Goal: Entertainment & Leisure: Consume media (video, audio)

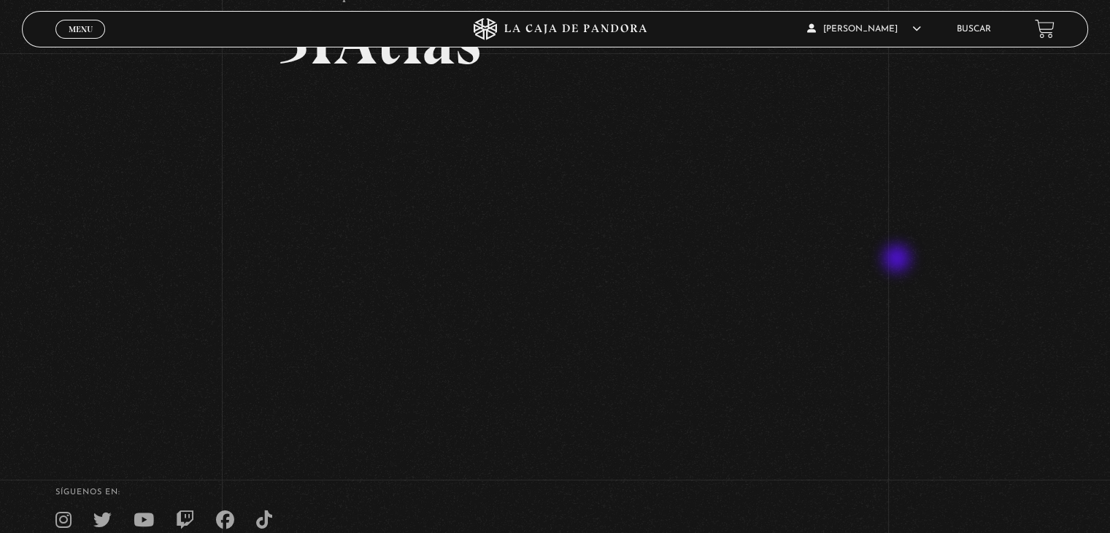
scroll to position [73, 0]
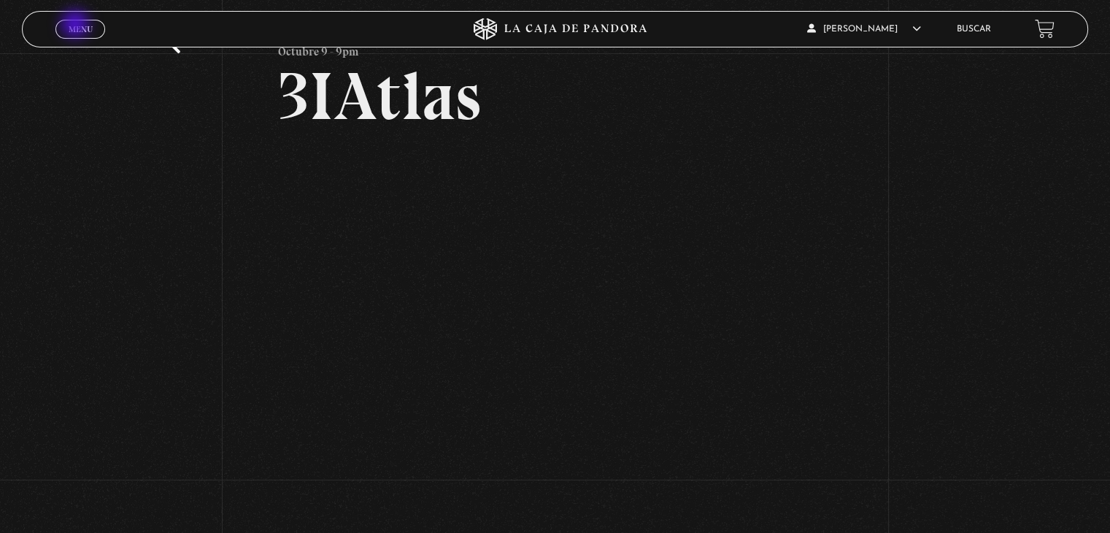
click at [77, 26] on span "Menu" at bounding box center [81, 29] width 24 height 9
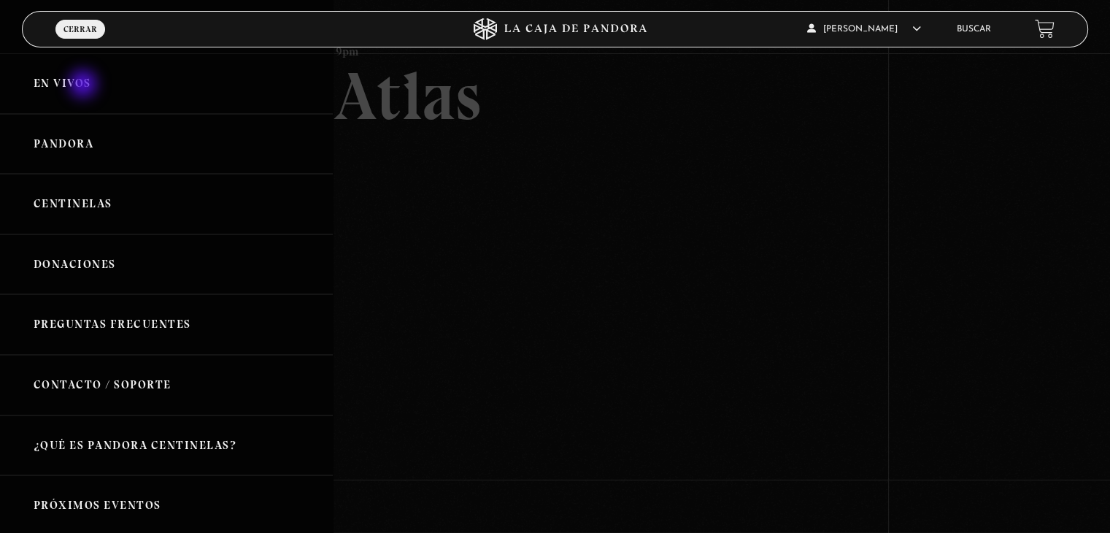
click at [85, 85] on link "En vivos" at bounding box center [166, 83] width 333 height 61
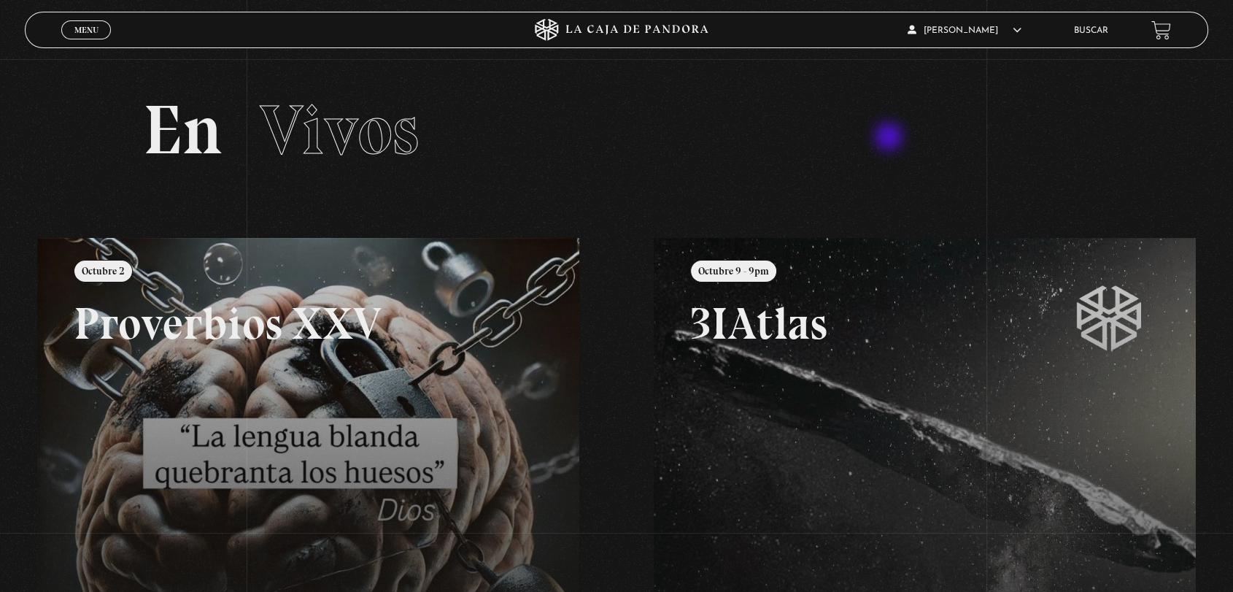
drag, startPoint x: 871, startPoint y: 142, endPoint x: 574, endPoint y: 101, distance: 299.7
click at [578, 101] on h2 "En Vivos" at bounding box center [616, 130] width 947 height 69
click at [260, 141] on h2 "En Vivos" at bounding box center [616, 130] width 947 height 69
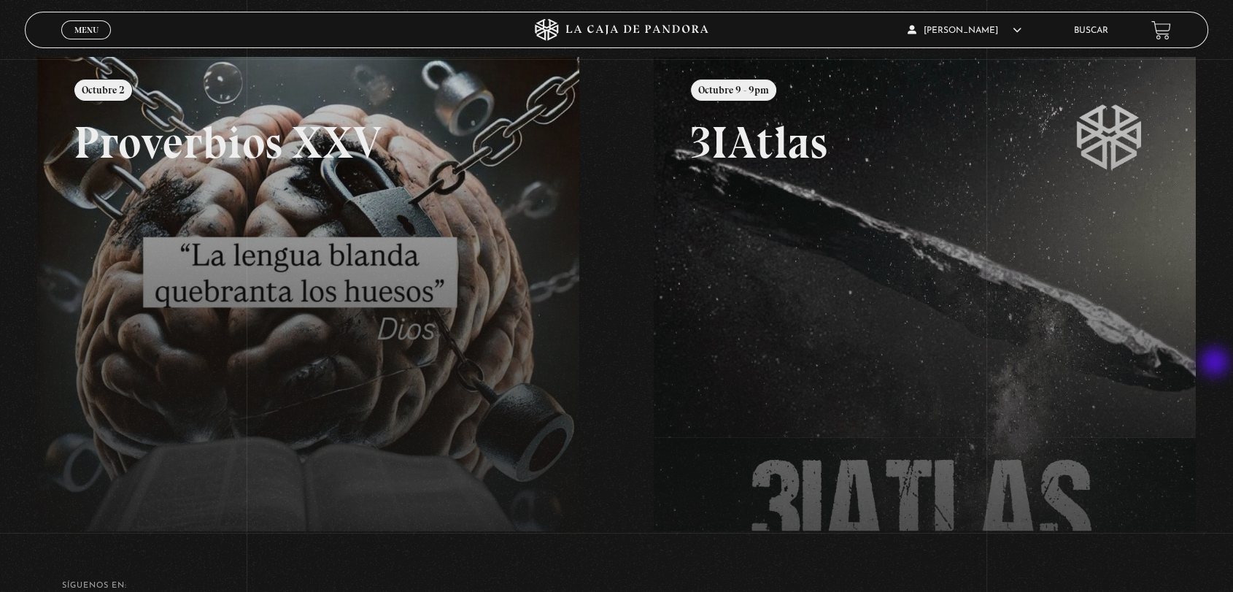
scroll to position [100, 0]
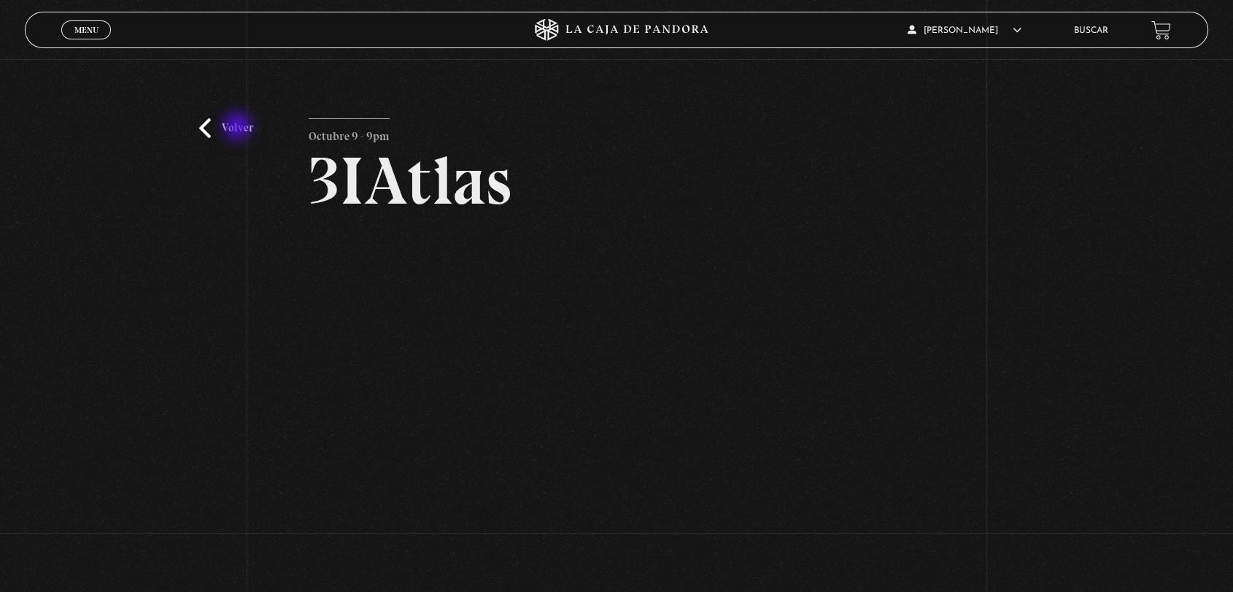
click at [240, 127] on link "Volver" at bounding box center [226, 128] width 54 height 20
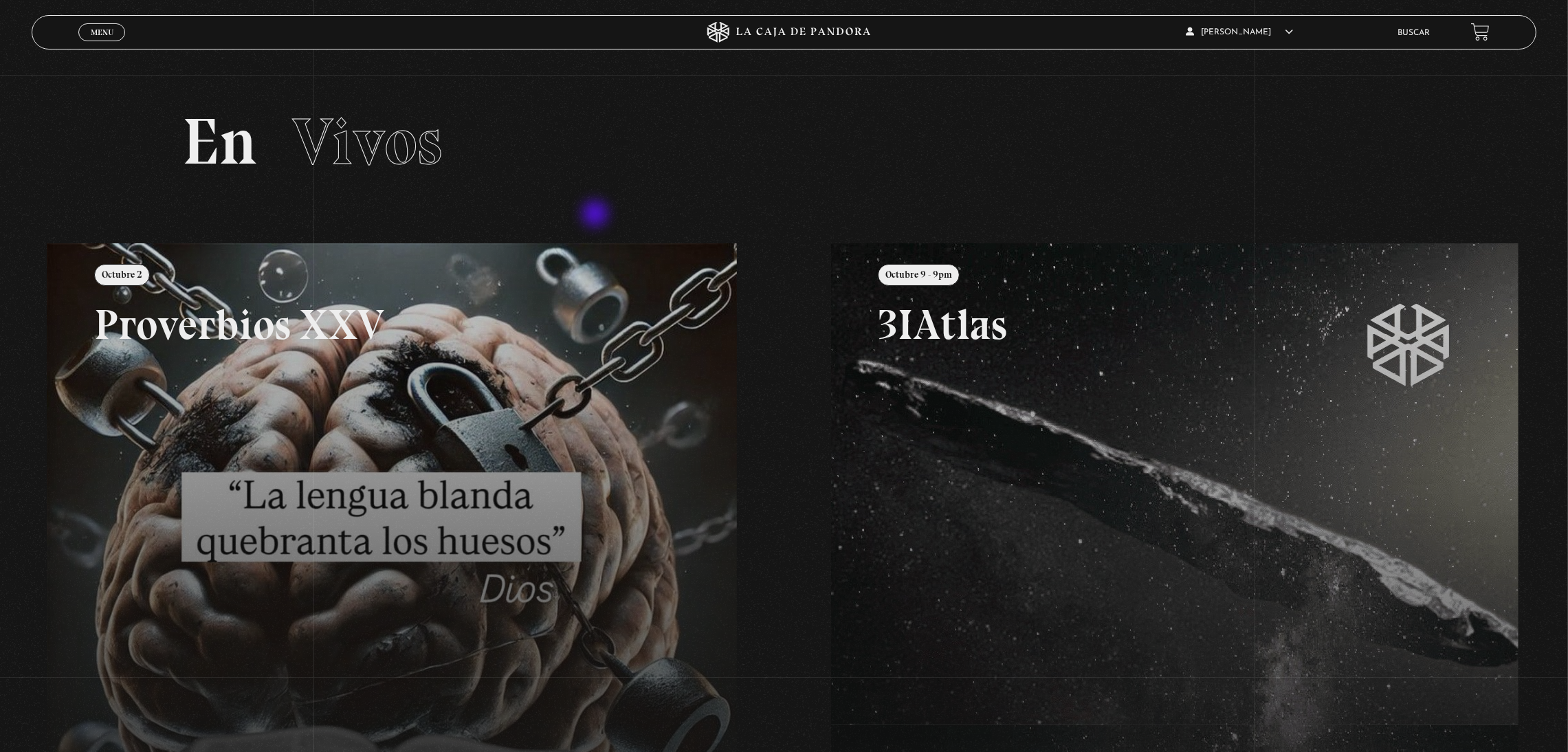
drag, startPoint x: 48, startPoint y: 202, endPoint x: 598, endPoint y: 215, distance: 550.2
click at [598, 215] on section "En Vivos" at bounding box center [784, 159] width 1568 height 169
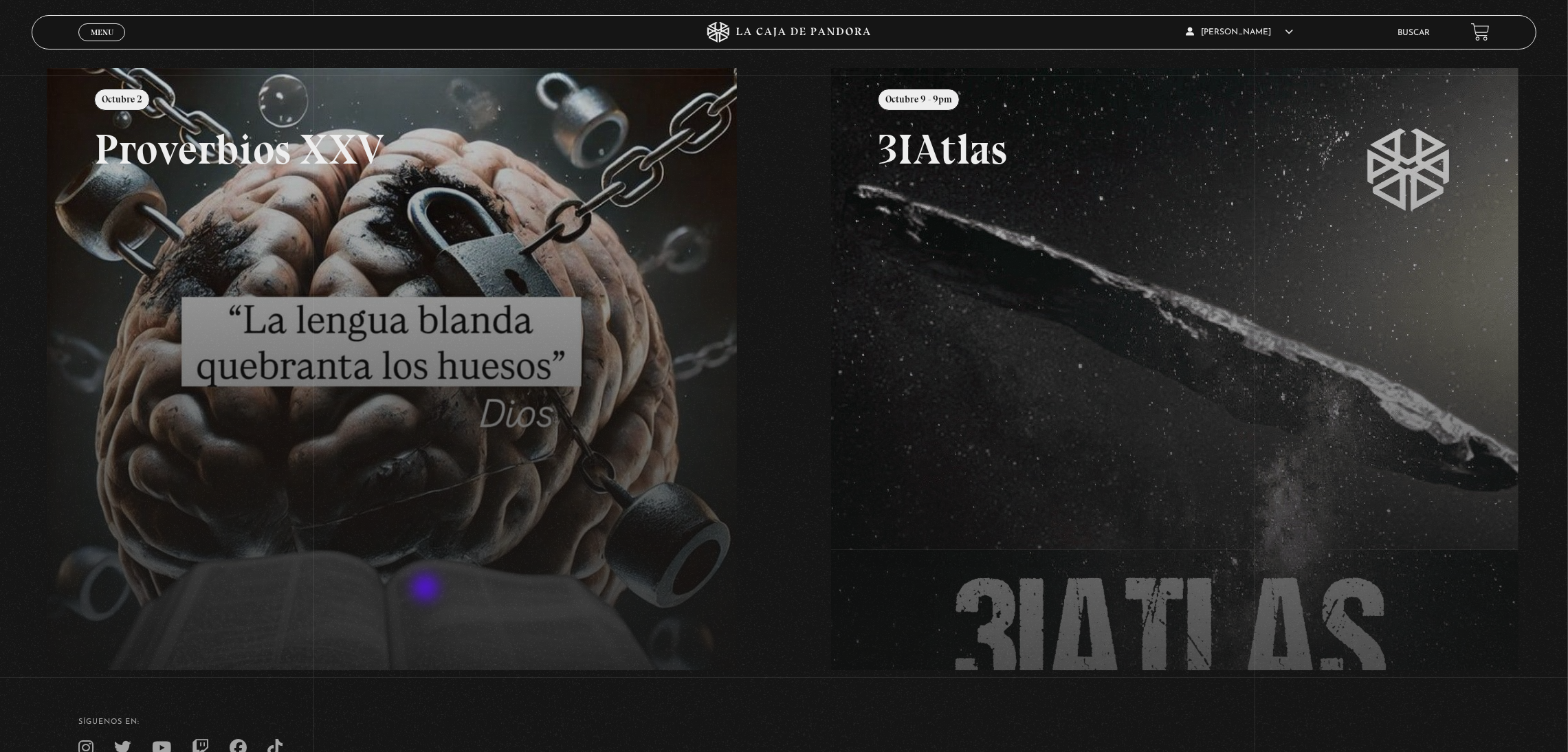
scroll to position [303, 0]
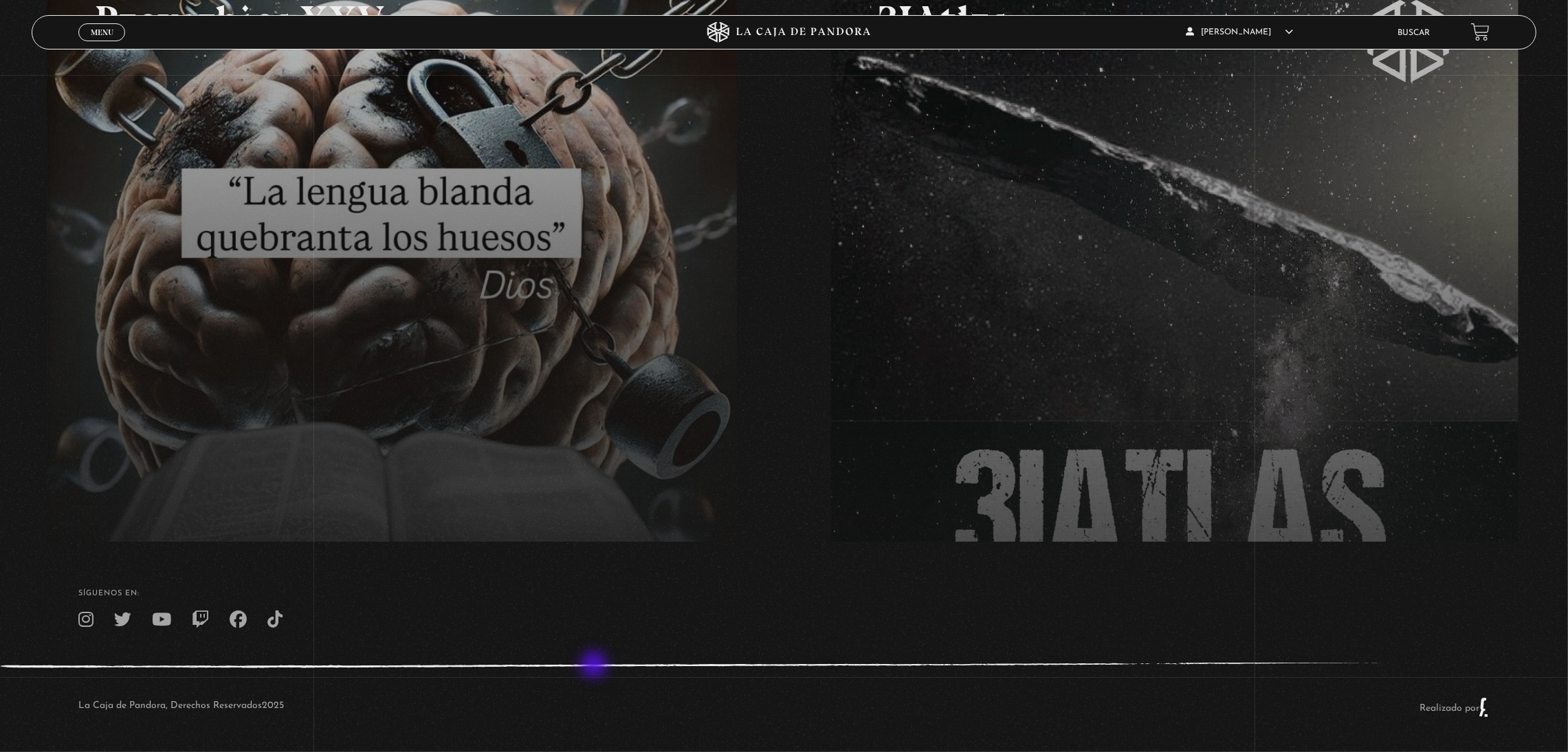
drag, startPoint x: 460, startPoint y: 673, endPoint x: 607, endPoint y: 664, distance: 147.3
click at [601, 557] on div "La Caja de Pandora, Derechos Reservados 2025 Realizado por" at bounding box center [784, 707] width 1568 height 90
drag, startPoint x: 663, startPoint y: 658, endPoint x: 400, endPoint y: 657, distance: 263.0
click at [400, 557] on footer "SÍguenos en: La Caja de Pandora, Derechos Reservados 2025 Realizado por" at bounding box center [784, 646] width 1568 height 210
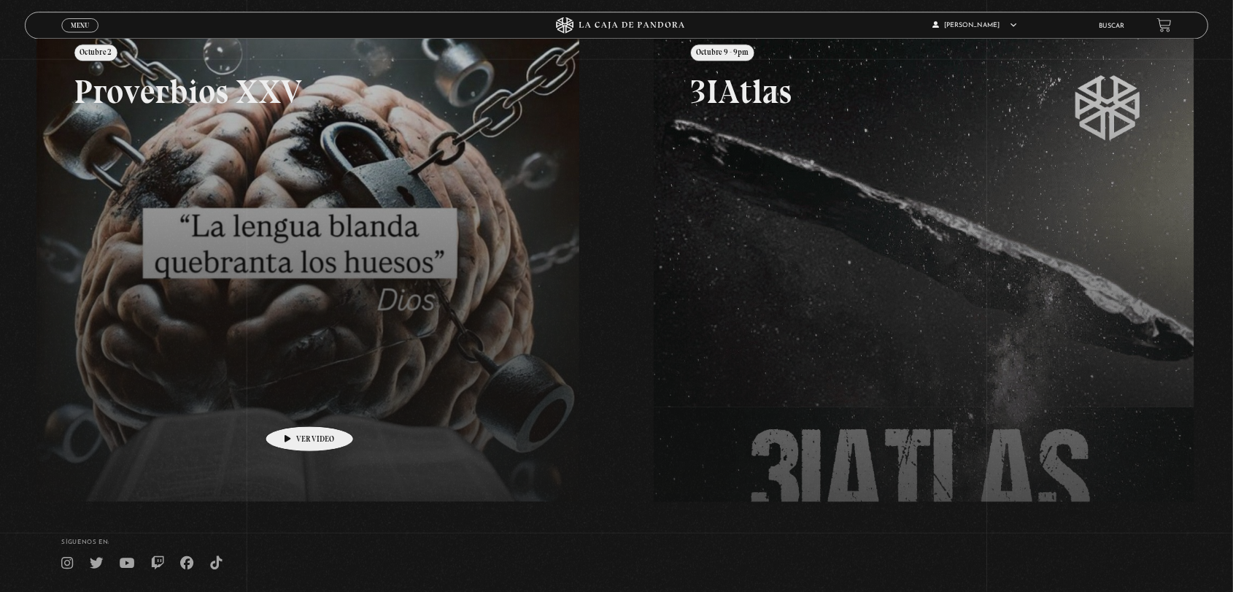
scroll to position [0, 0]
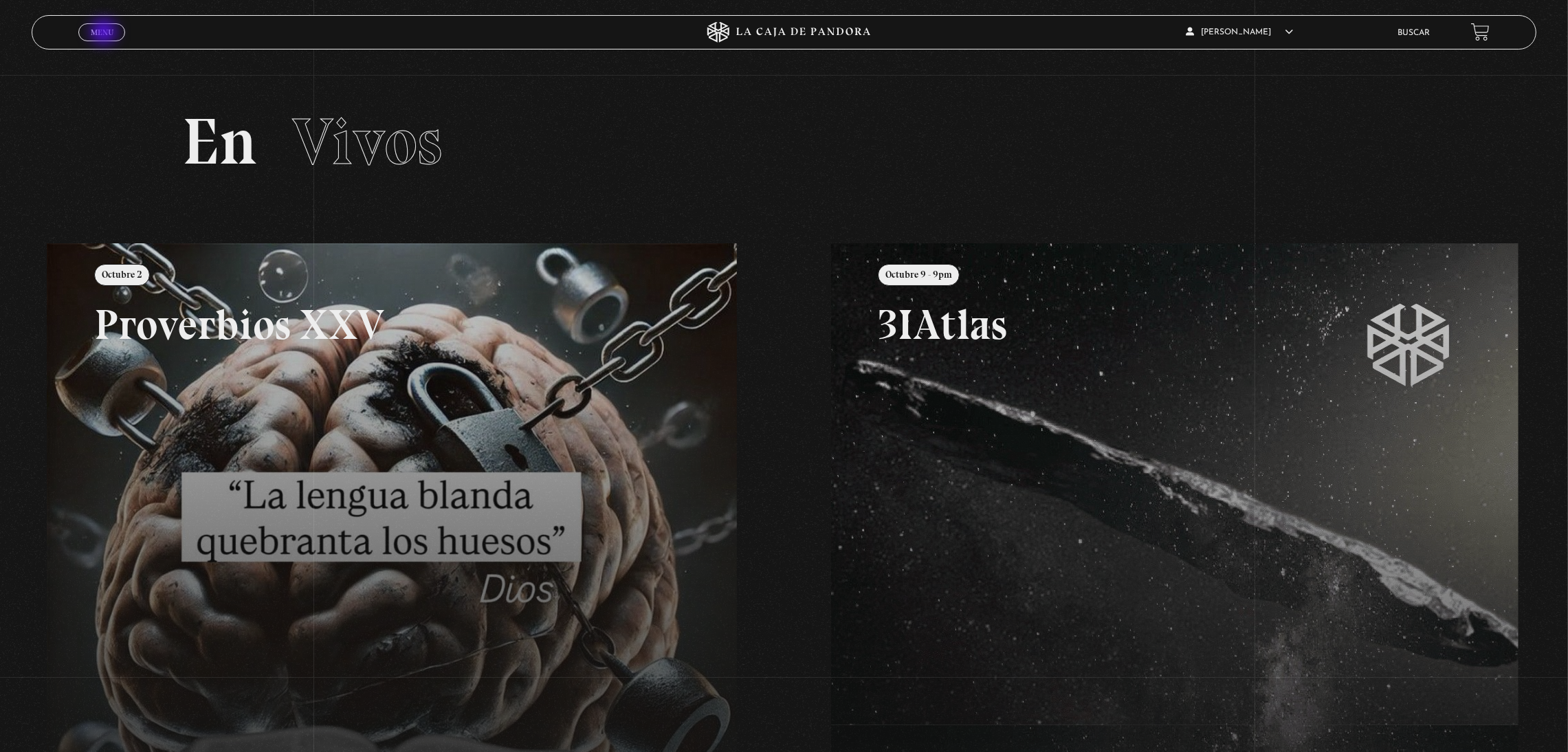
click at [106, 33] on span "Menu" at bounding box center [102, 32] width 23 height 8
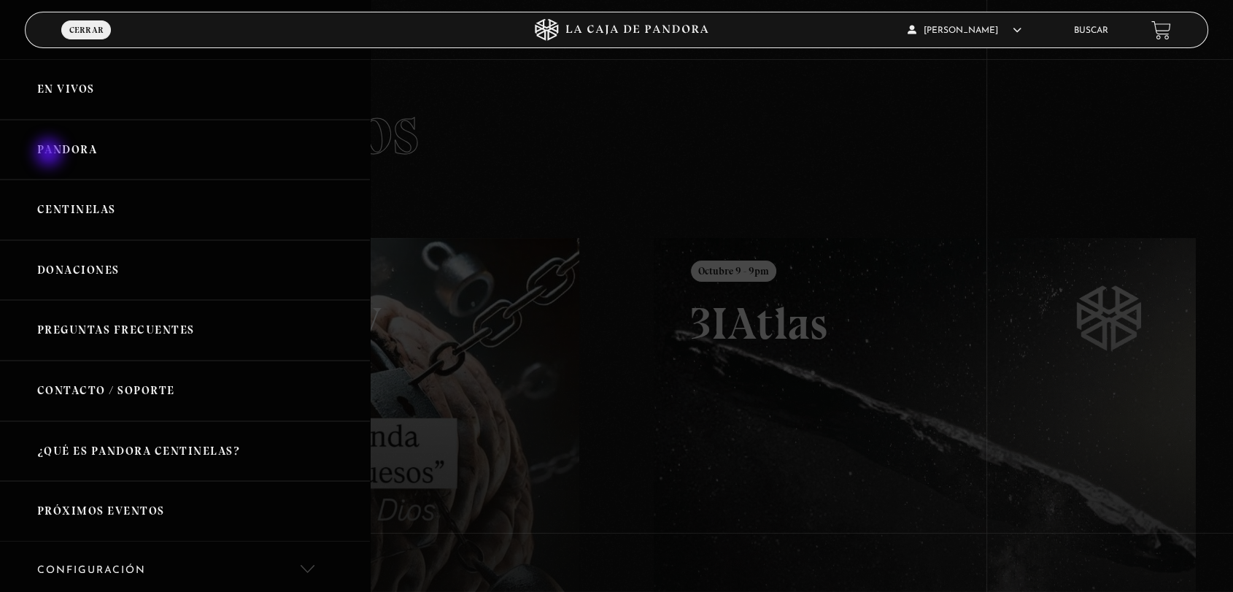
click at [50, 151] on link "Pandora" at bounding box center [185, 150] width 370 height 61
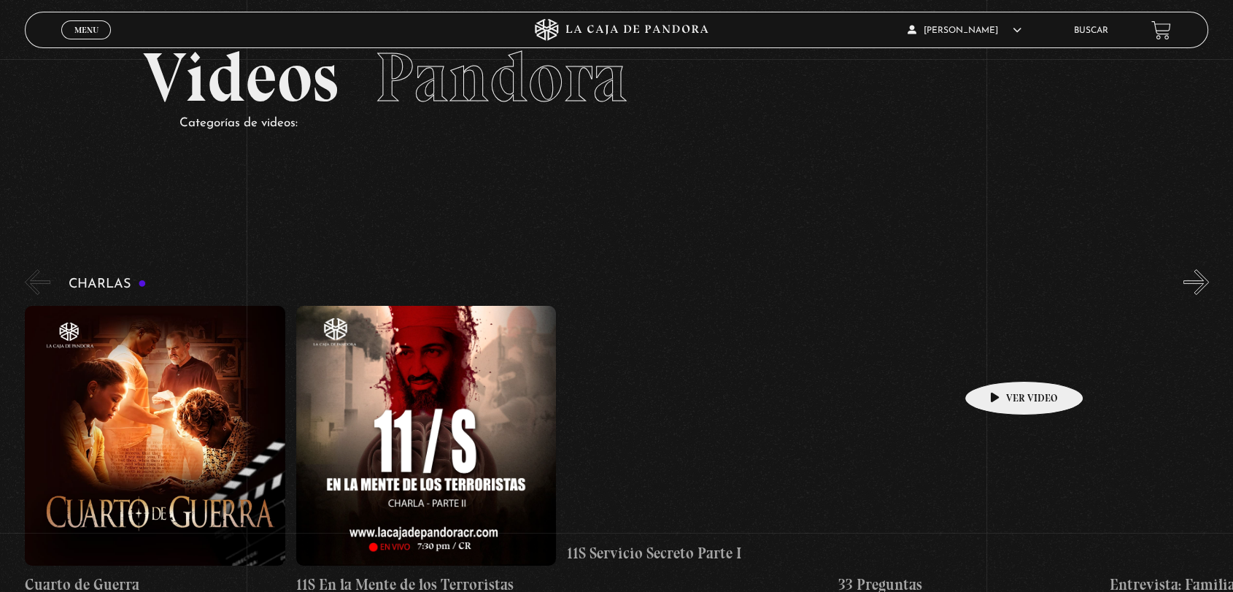
scroll to position [81, 0]
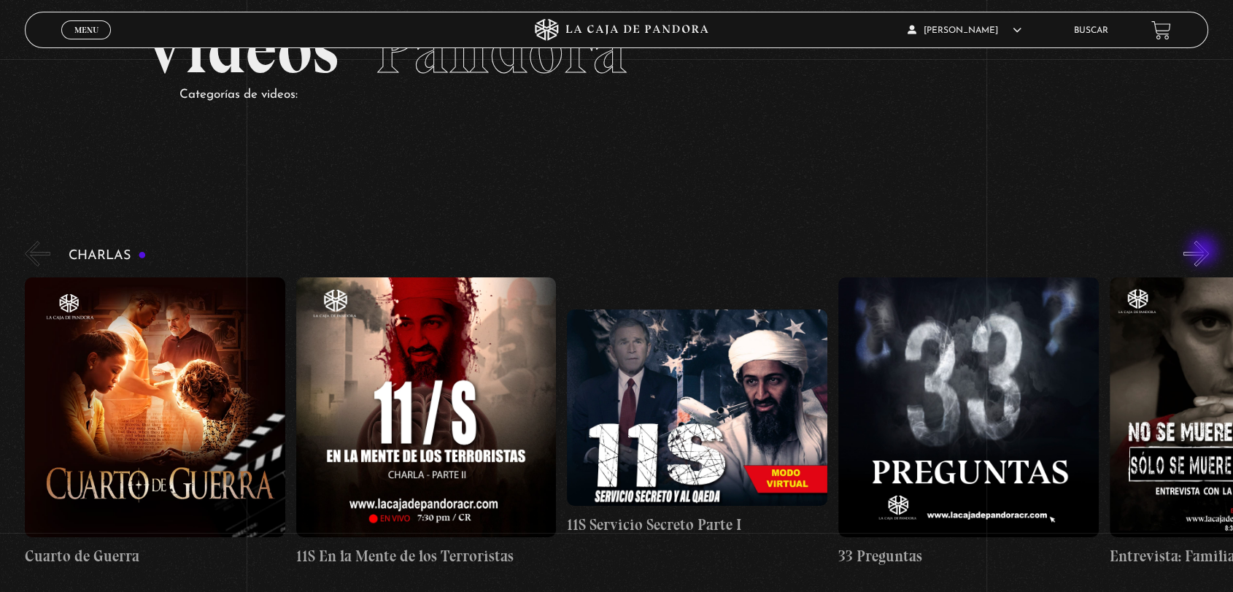
click at [1205, 252] on button "»" at bounding box center [1196, 254] width 26 height 26
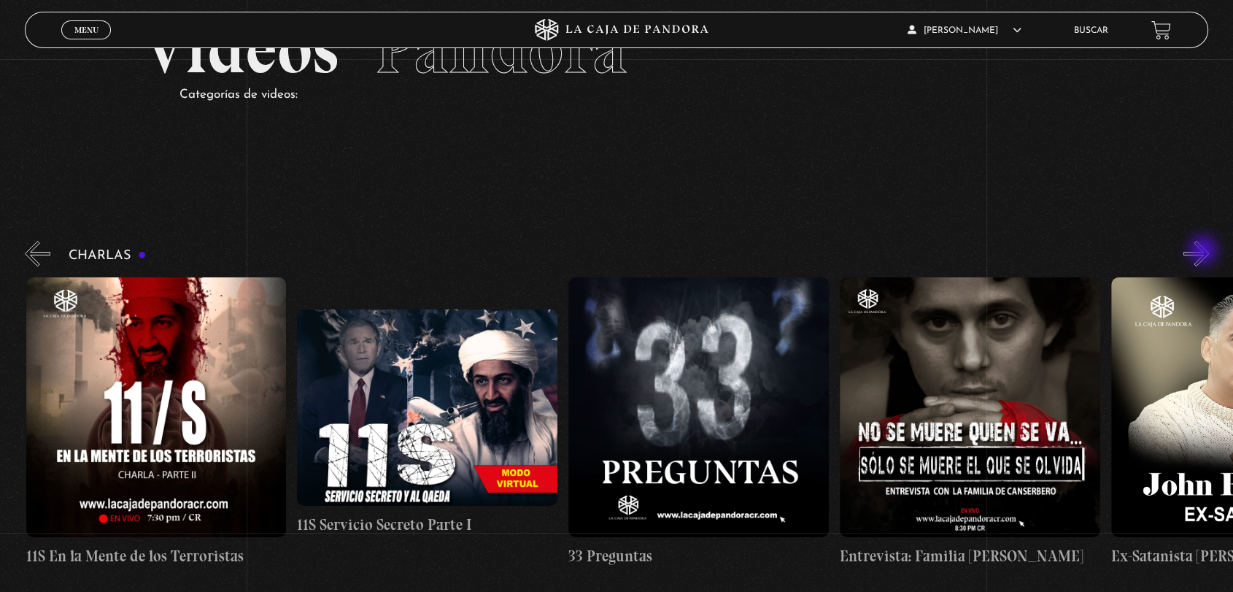
scroll to position [0, 271]
click at [1205, 255] on button "»" at bounding box center [1196, 254] width 26 height 26
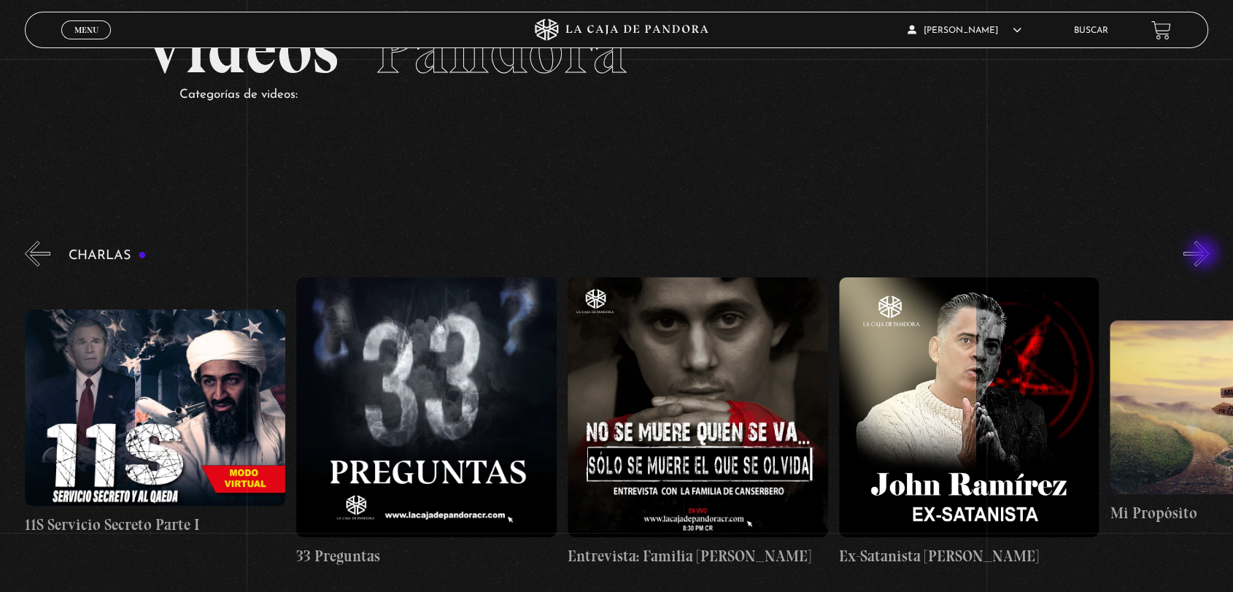
click at [1205, 255] on button "»" at bounding box center [1196, 254] width 26 height 26
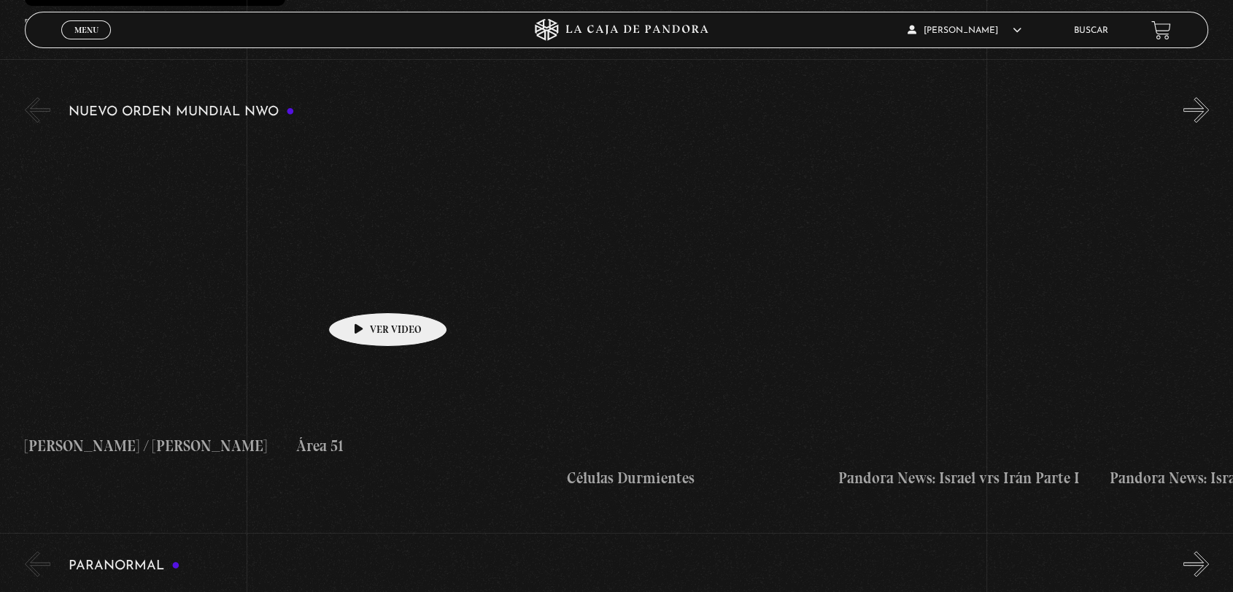
scroll to position [1054, 0]
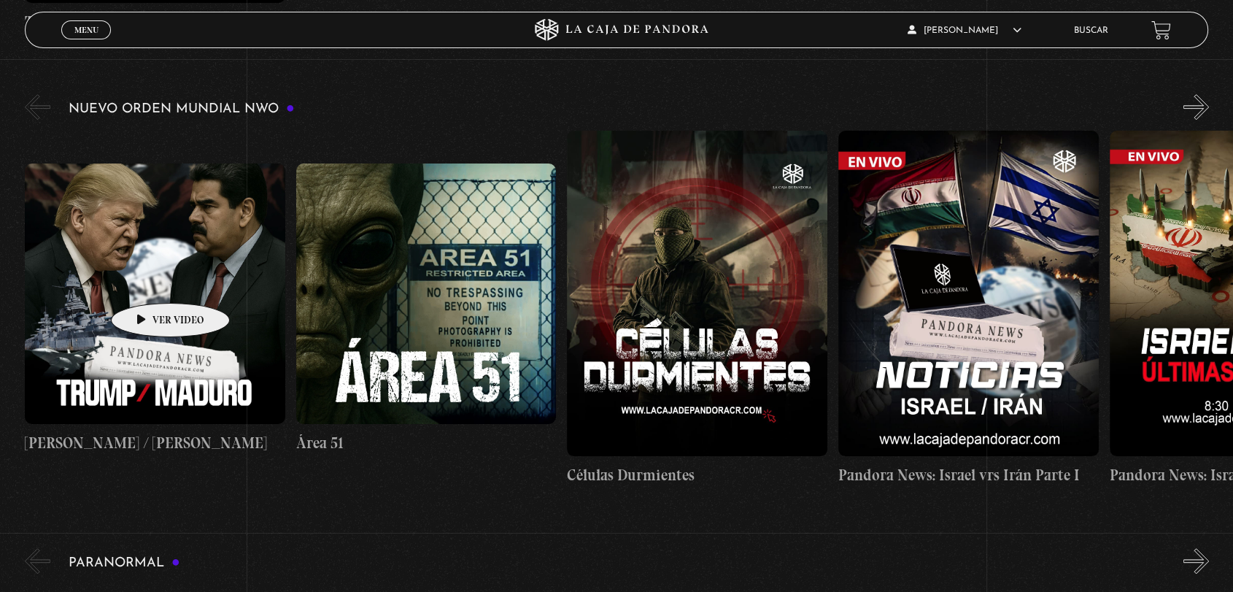
click at [147, 281] on figure at bounding box center [155, 293] width 260 height 260
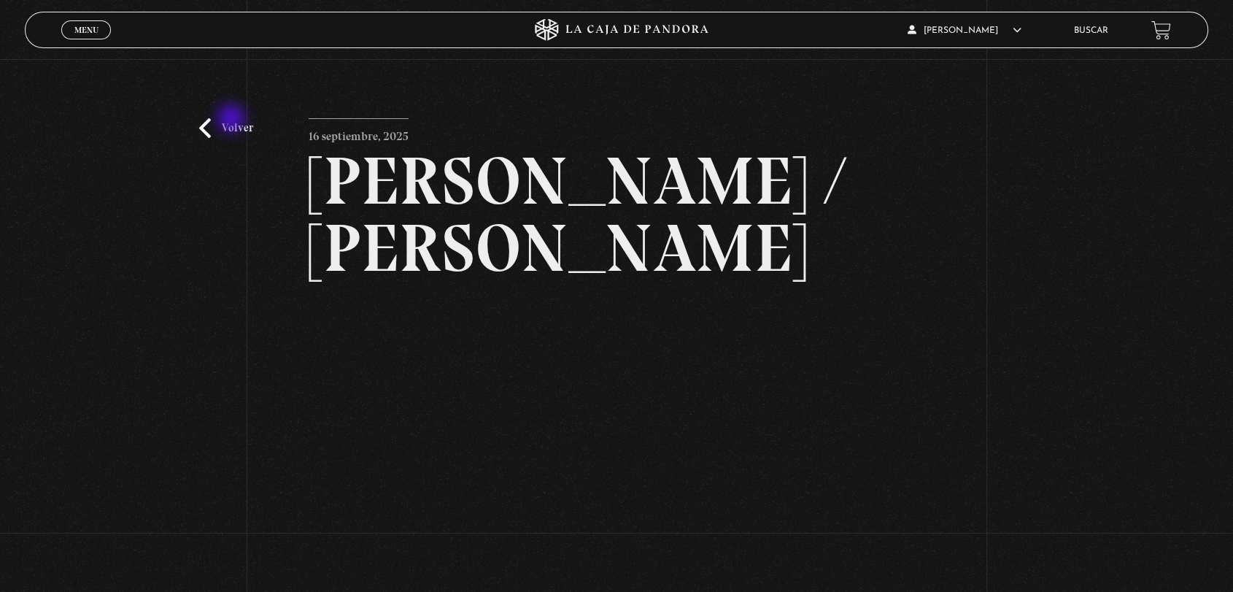
click at [233, 120] on link "Volver" at bounding box center [226, 128] width 54 height 20
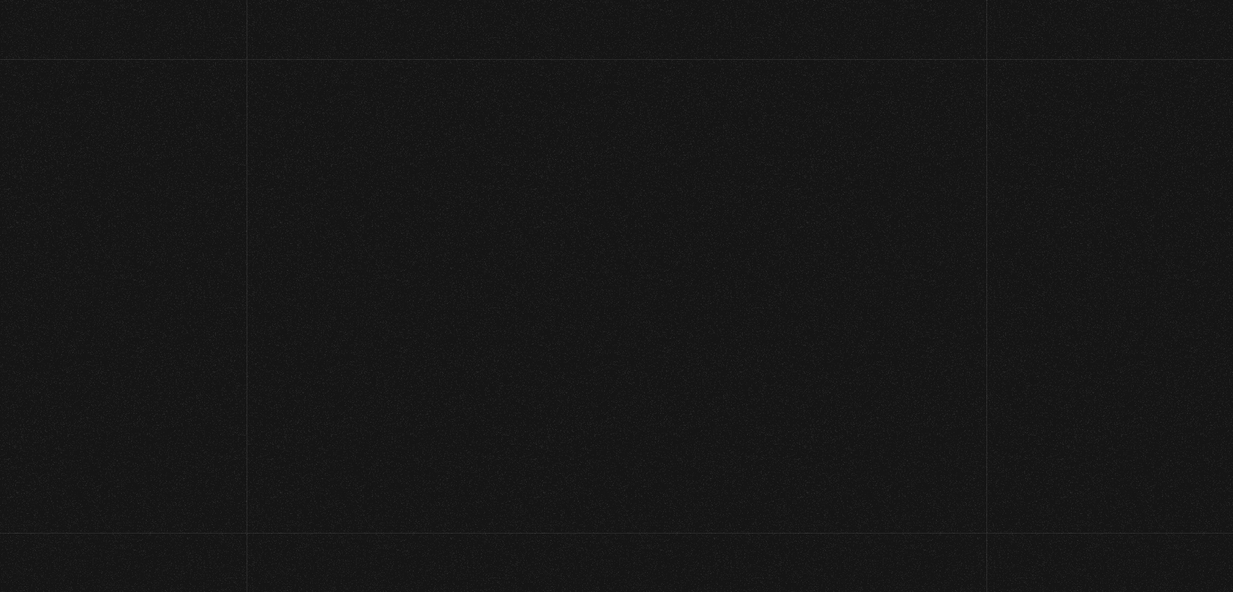
scroll to position [1054, 0]
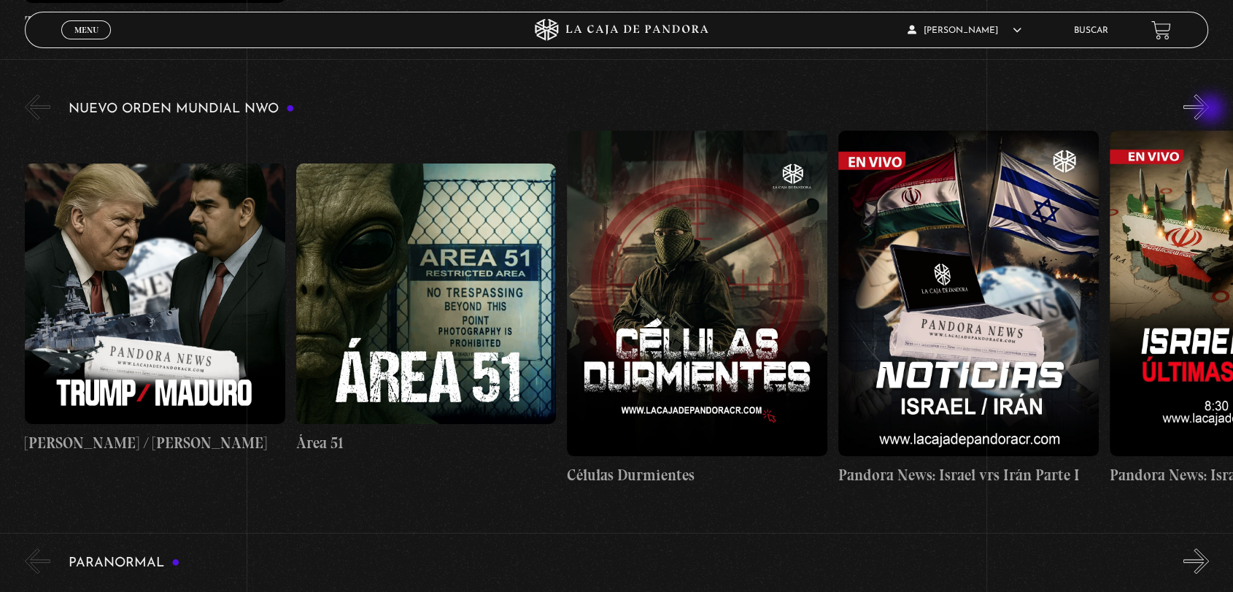
click at [1209, 110] on button "»" at bounding box center [1196, 107] width 26 height 26
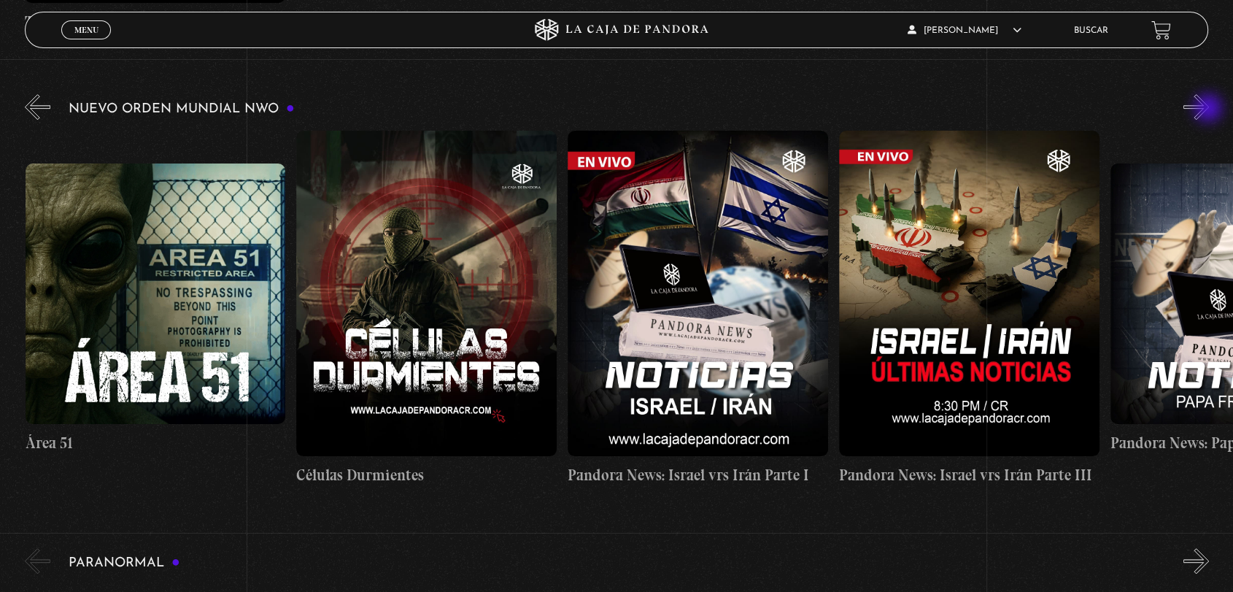
click at [1209, 109] on button "»" at bounding box center [1196, 107] width 26 height 26
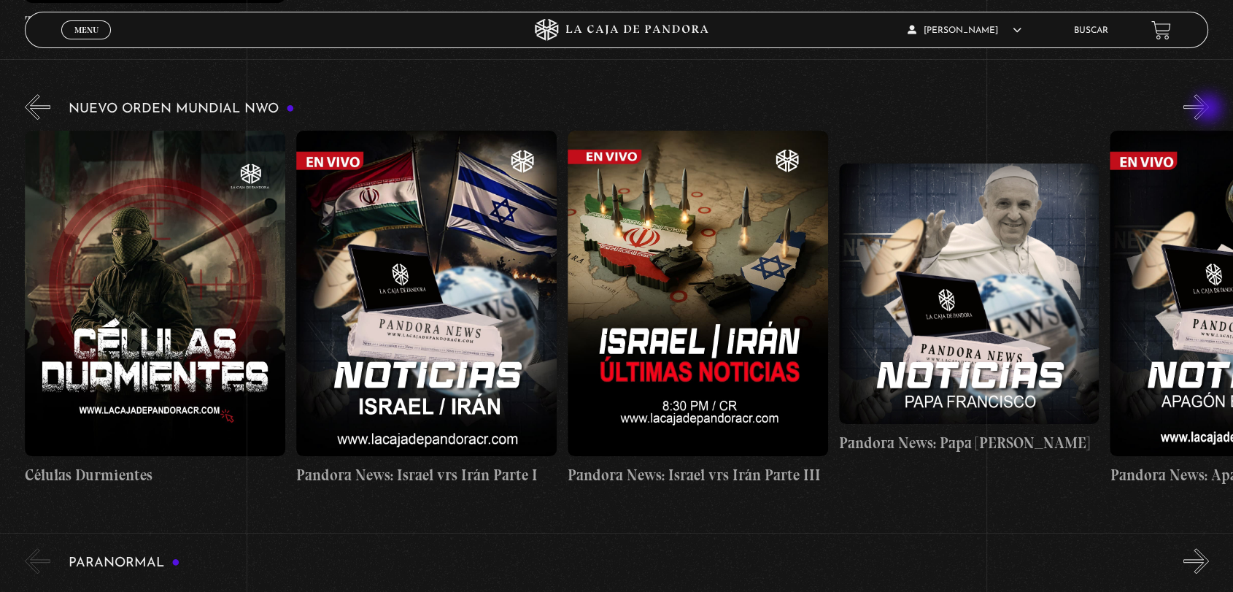
scroll to position [0, 543]
click at [1209, 109] on button "»" at bounding box center [1196, 107] width 26 height 26
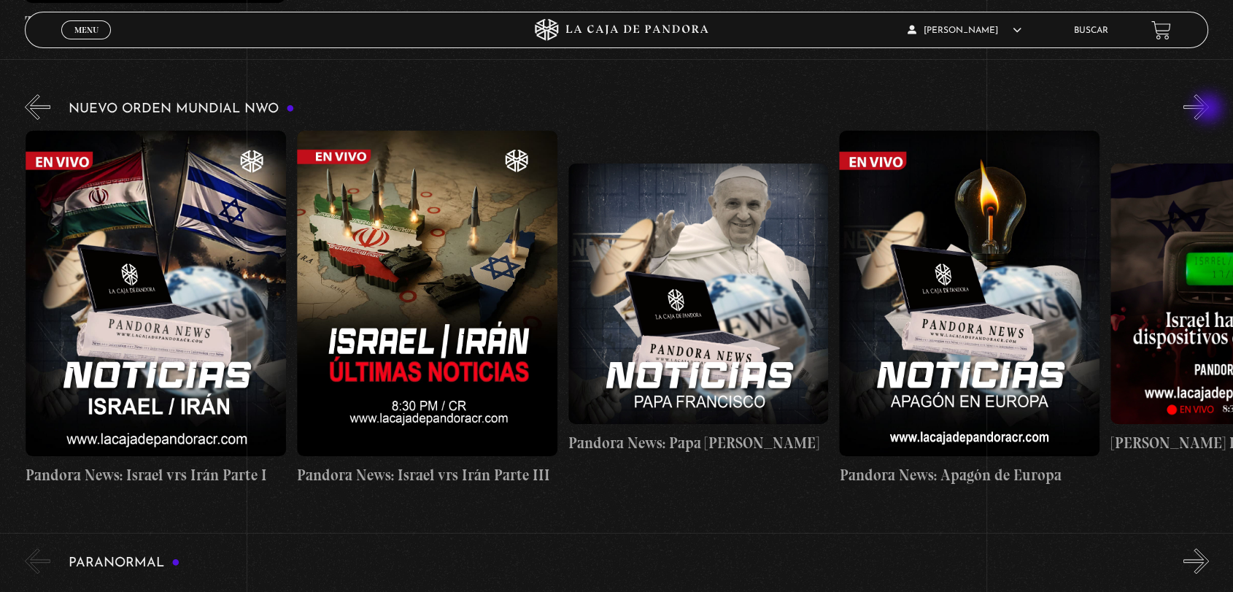
scroll to position [0, 813]
click at [1209, 109] on button "»" at bounding box center [1196, 107] width 26 height 26
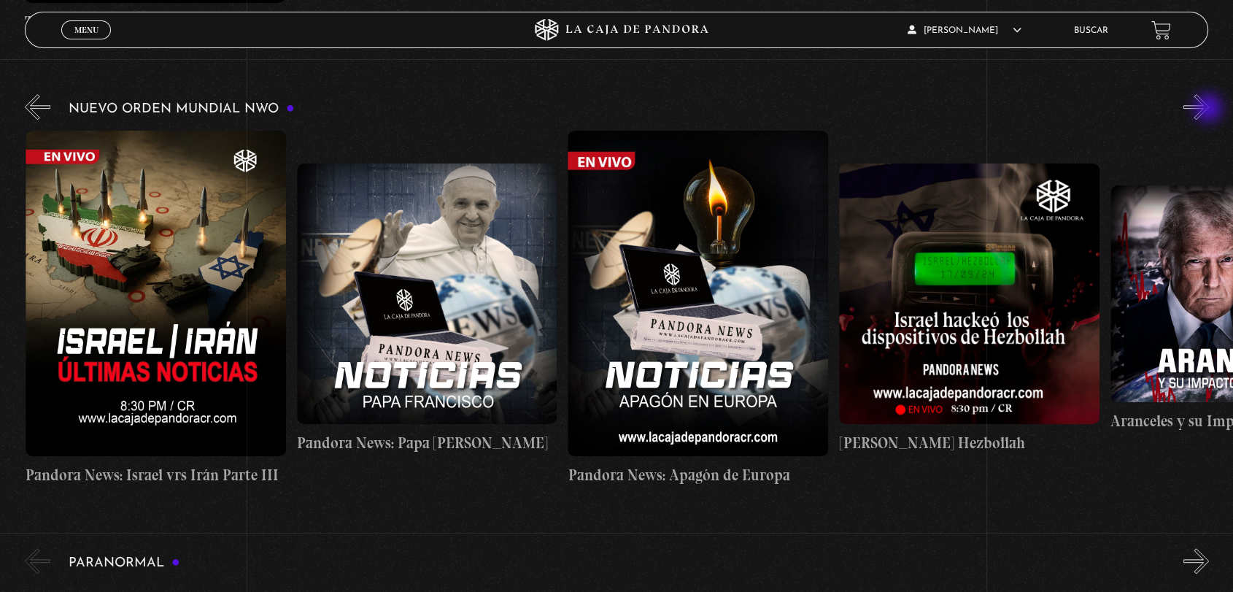
scroll to position [0, 1085]
click at [1209, 109] on button "»" at bounding box center [1196, 107] width 26 height 26
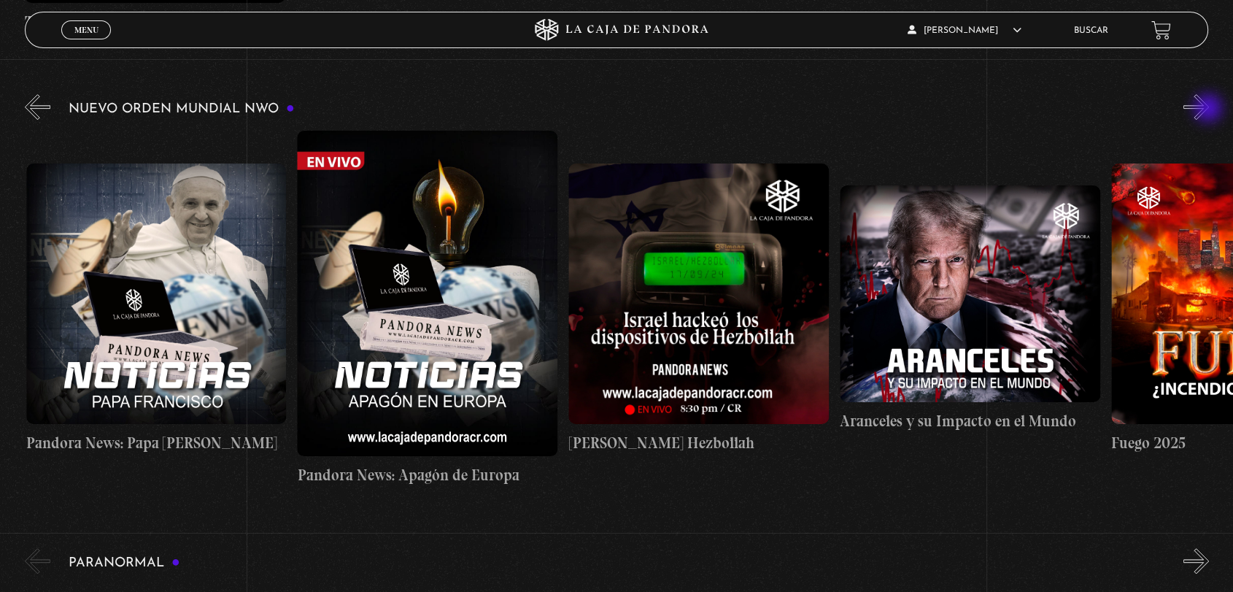
scroll to position [0, 1356]
click at [1209, 110] on button "»" at bounding box center [1196, 107] width 26 height 26
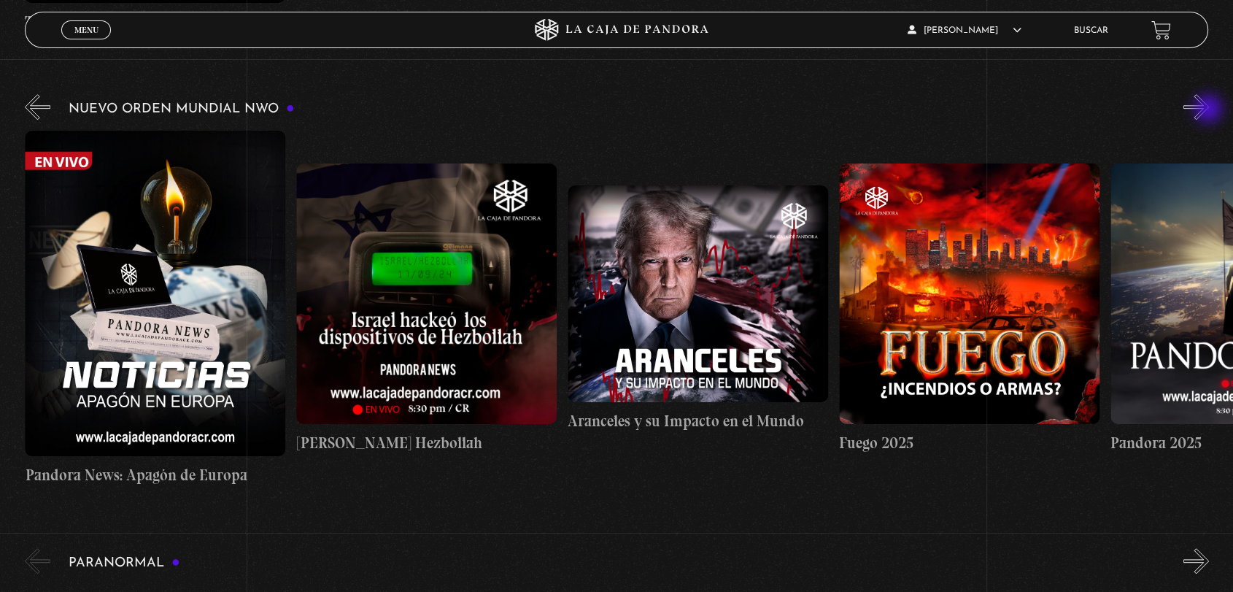
click at [1209, 110] on button "»" at bounding box center [1196, 107] width 26 height 26
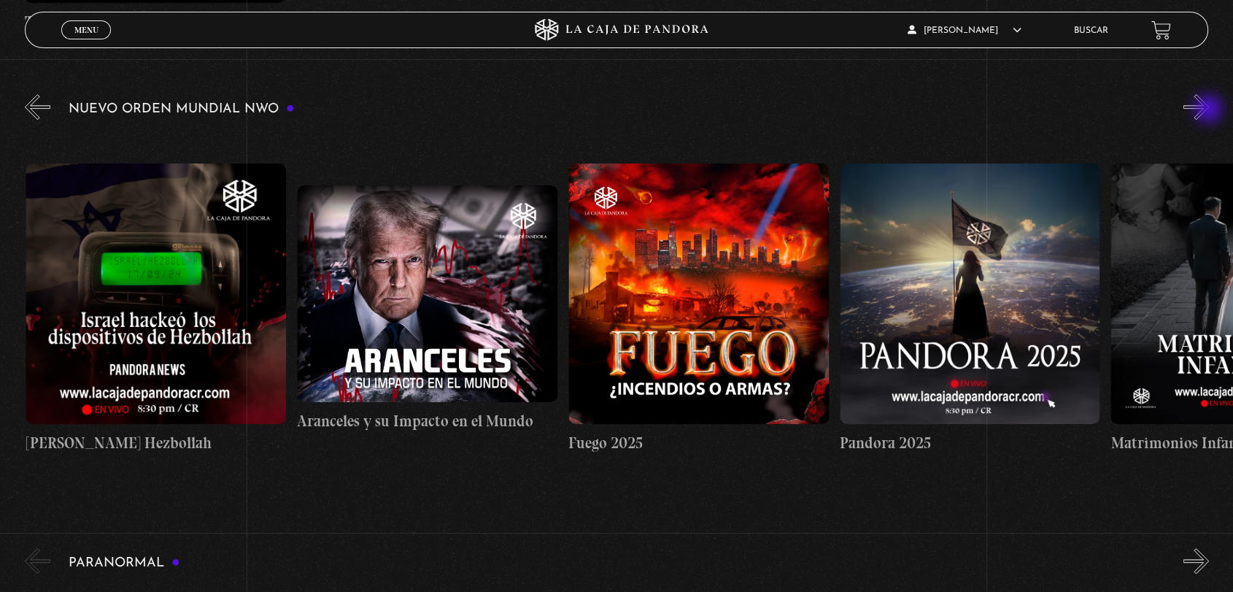
click at [1209, 110] on button "»" at bounding box center [1196, 107] width 26 height 26
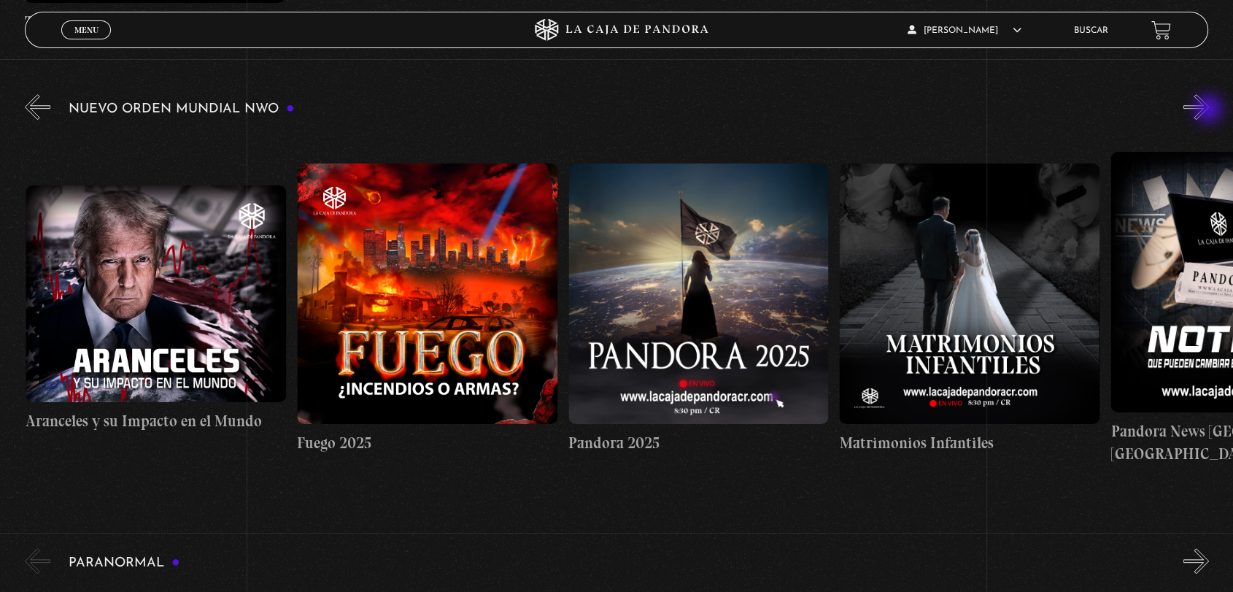
scroll to position [0, 2170]
click at [1209, 110] on button "»" at bounding box center [1196, 107] width 26 height 26
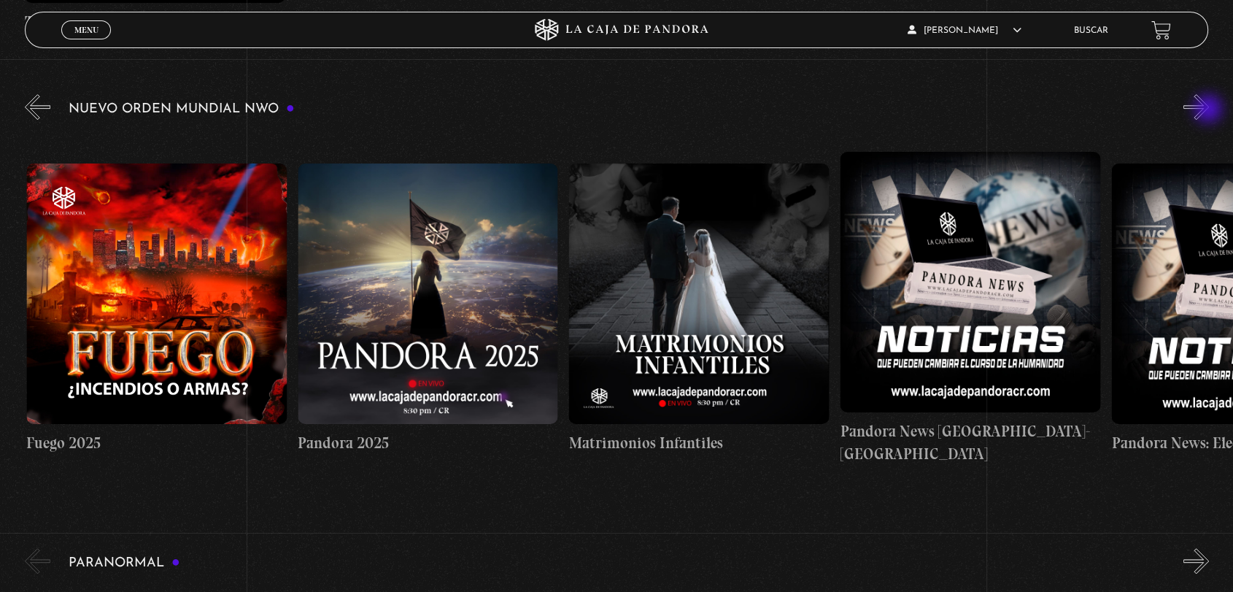
scroll to position [0, 2440]
click at [1209, 110] on button "»" at bounding box center [1196, 107] width 26 height 26
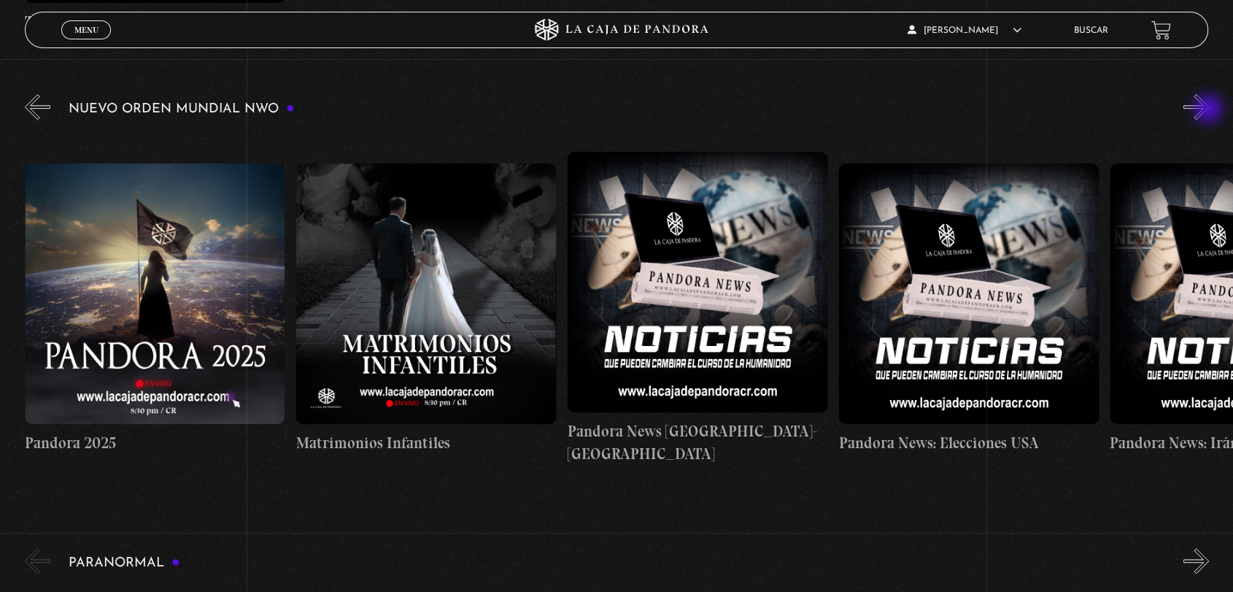
click at [1209, 110] on button "»" at bounding box center [1196, 107] width 26 height 26
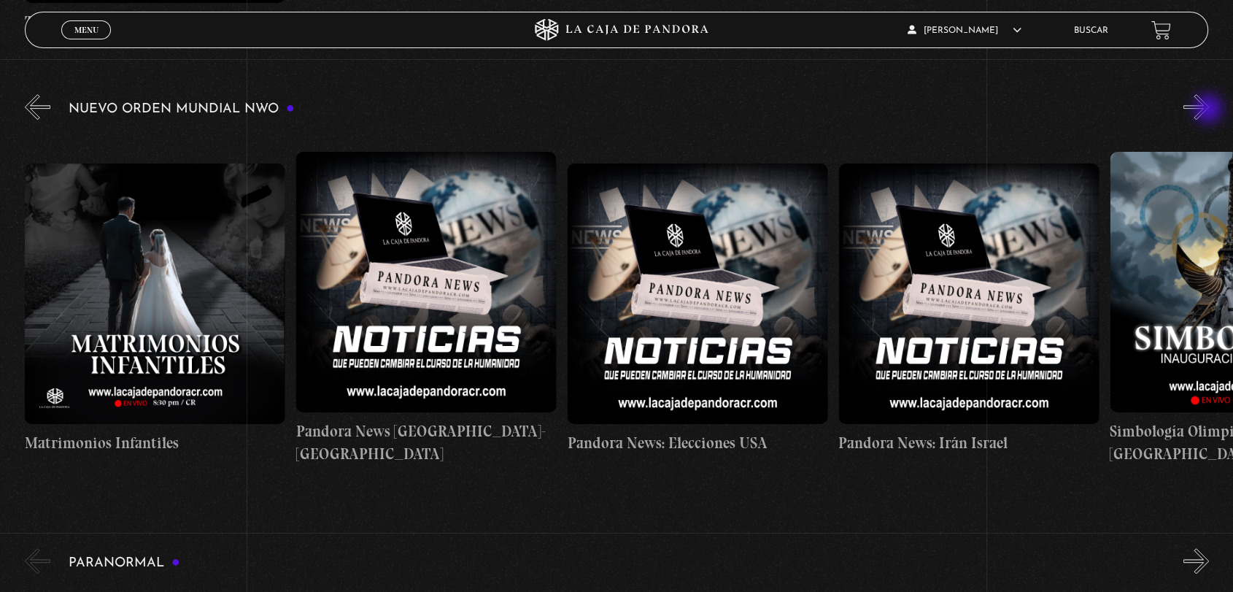
click at [1209, 110] on button "»" at bounding box center [1196, 107] width 26 height 26
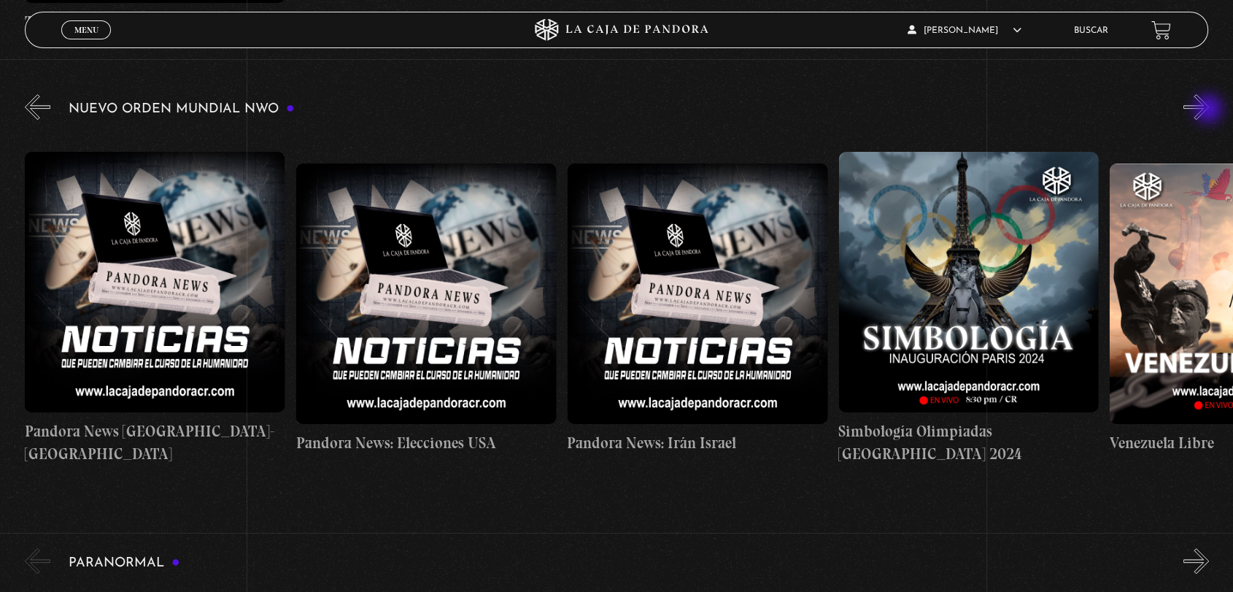
click at [1209, 110] on button "»" at bounding box center [1196, 107] width 26 height 26
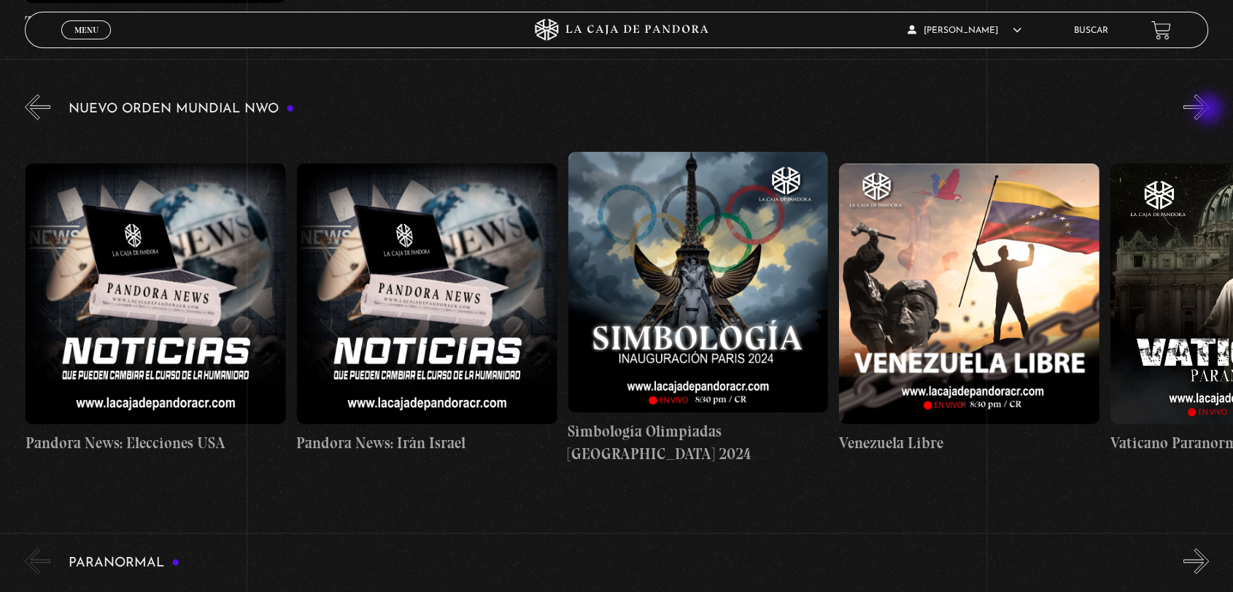
click at [1209, 110] on button "»" at bounding box center [1196, 107] width 26 height 26
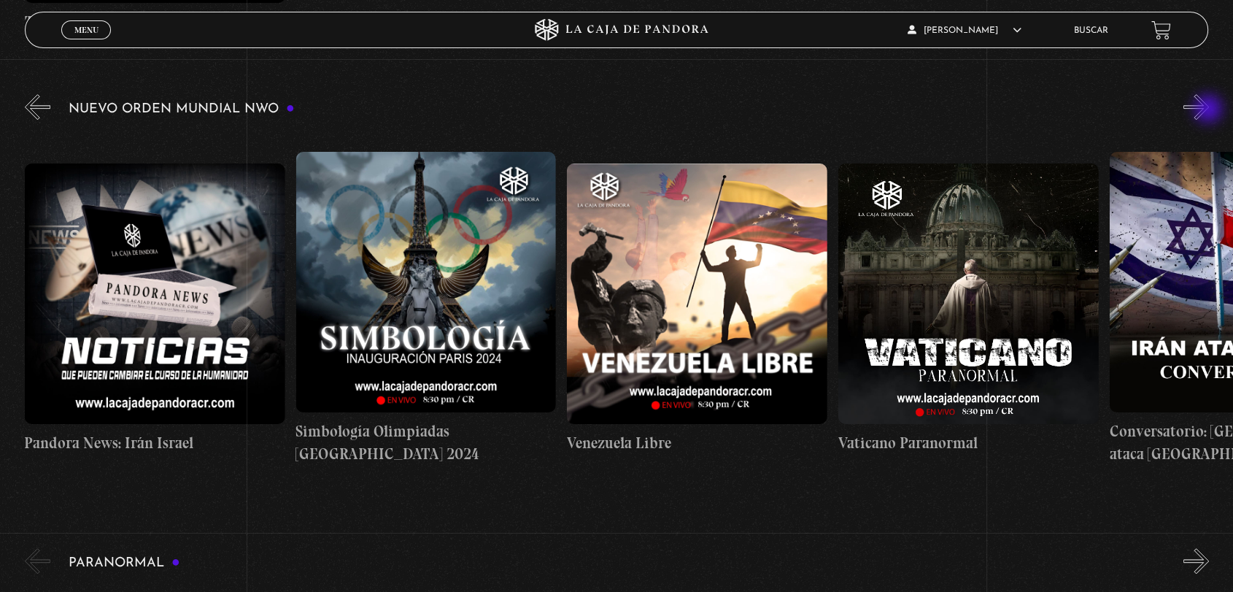
click at [1209, 110] on button "»" at bounding box center [1196, 107] width 26 height 26
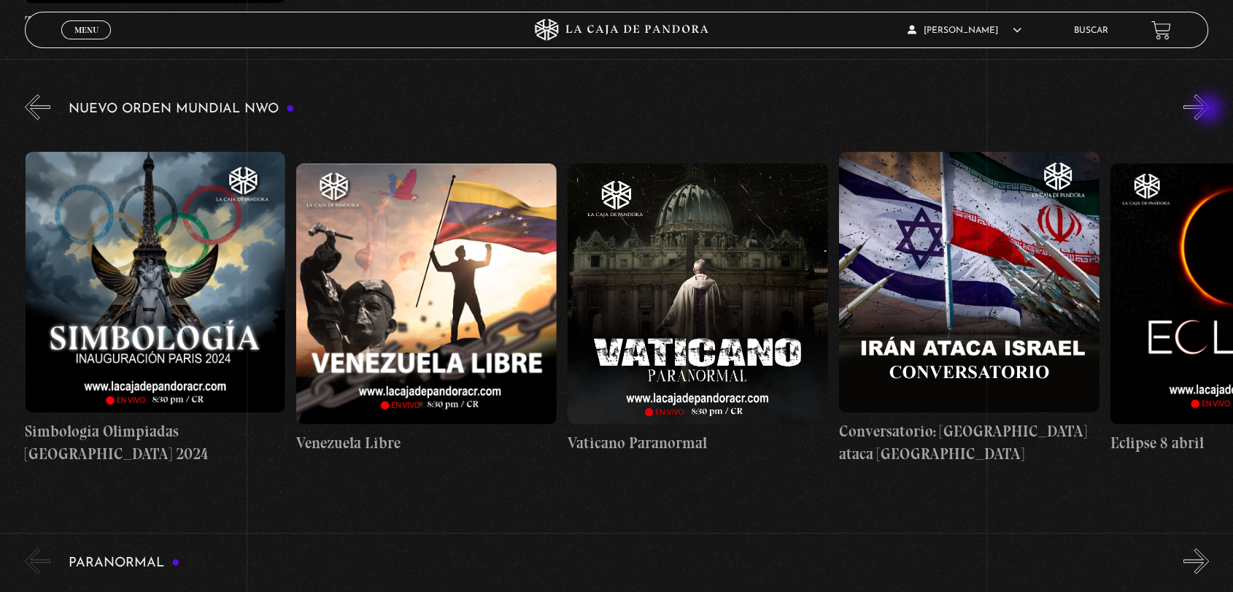
scroll to position [0, 4068]
click at [1209, 110] on button "»" at bounding box center [1196, 107] width 26 height 26
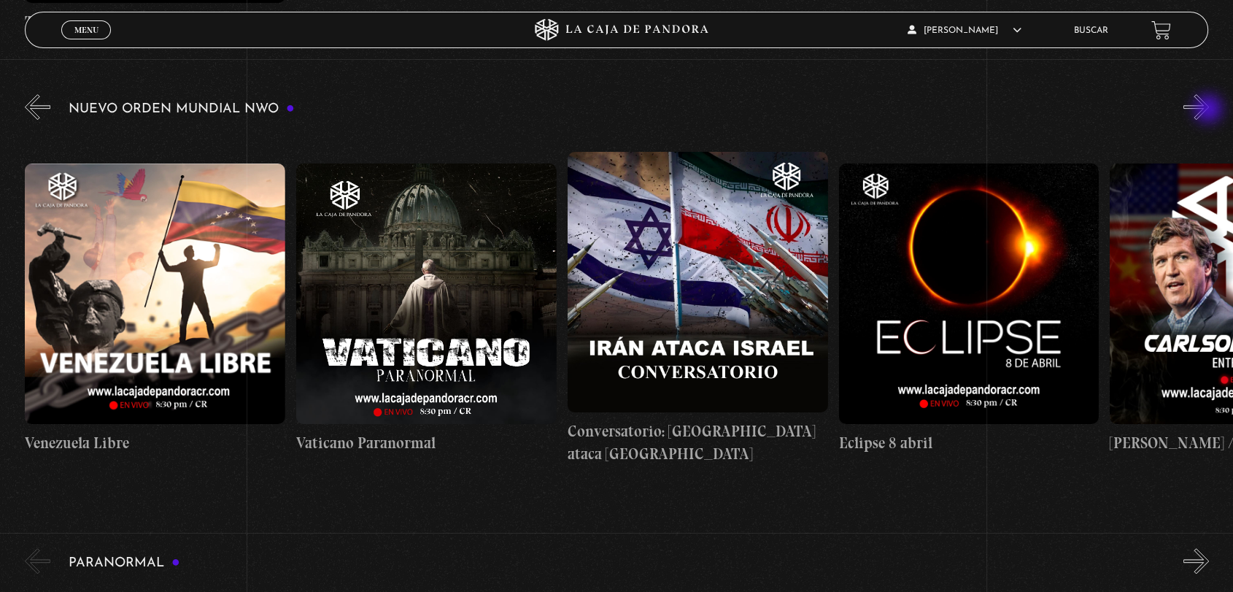
click at [1209, 110] on button "»" at bounding box center [1196, 107] width 26 height 26
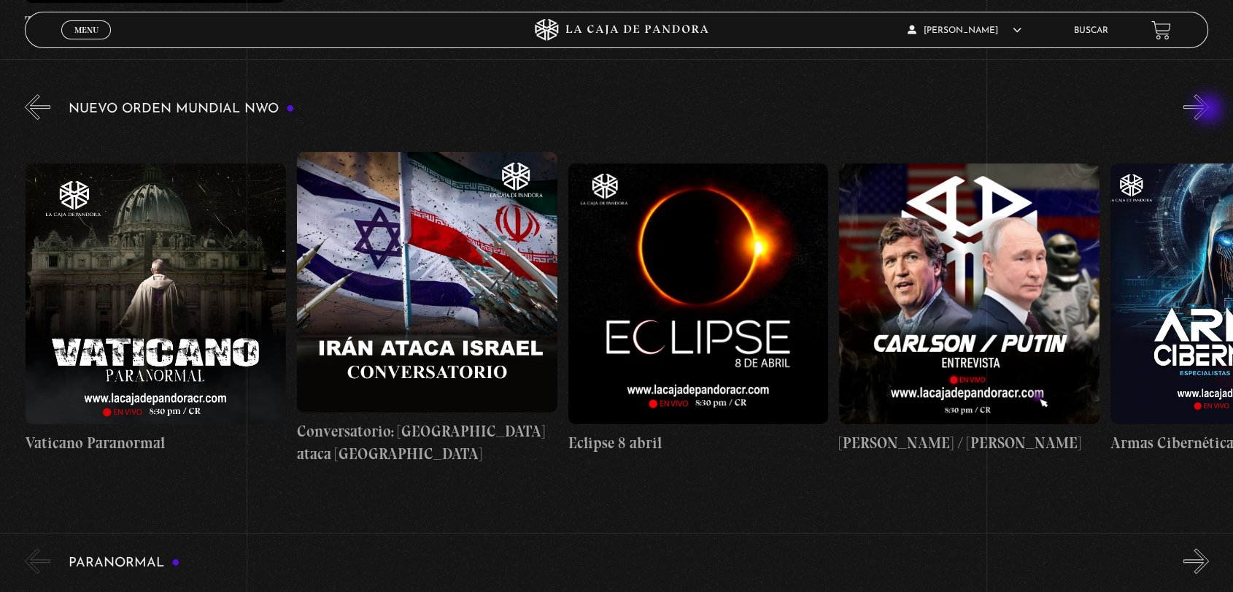
scroll to position [0, 4611]
click at [1209, 110] on button "»" at bounding box center [1196, 107] width 26 height 26
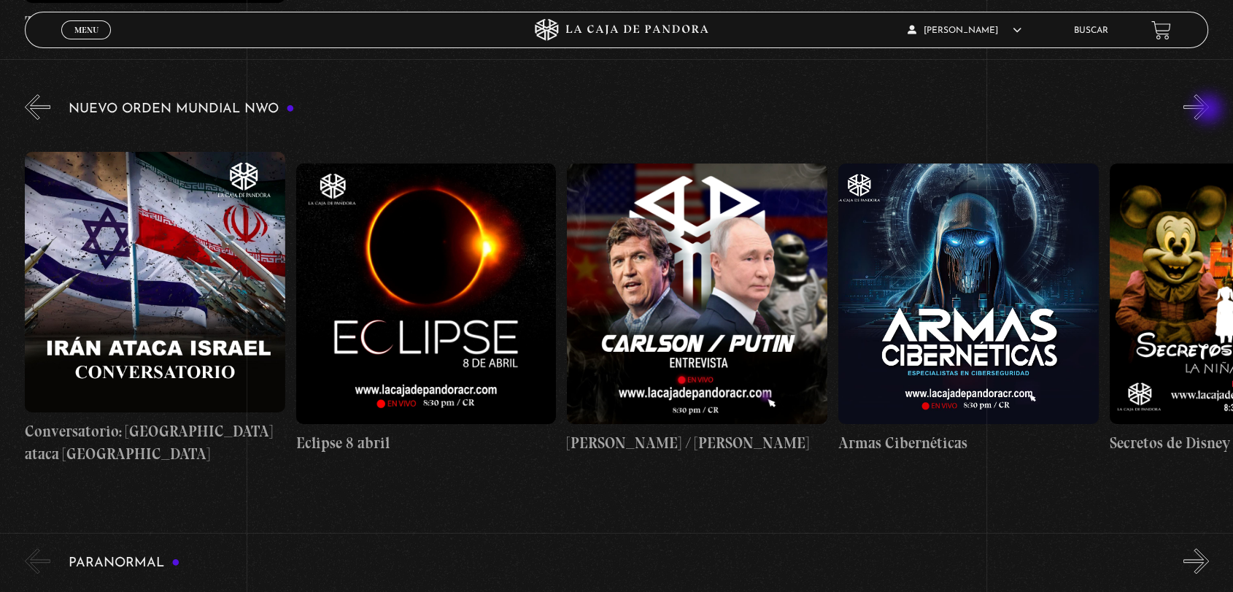
click at [1209, 110] on button "»" at bounding box center [1196, 107] width 26 height 26
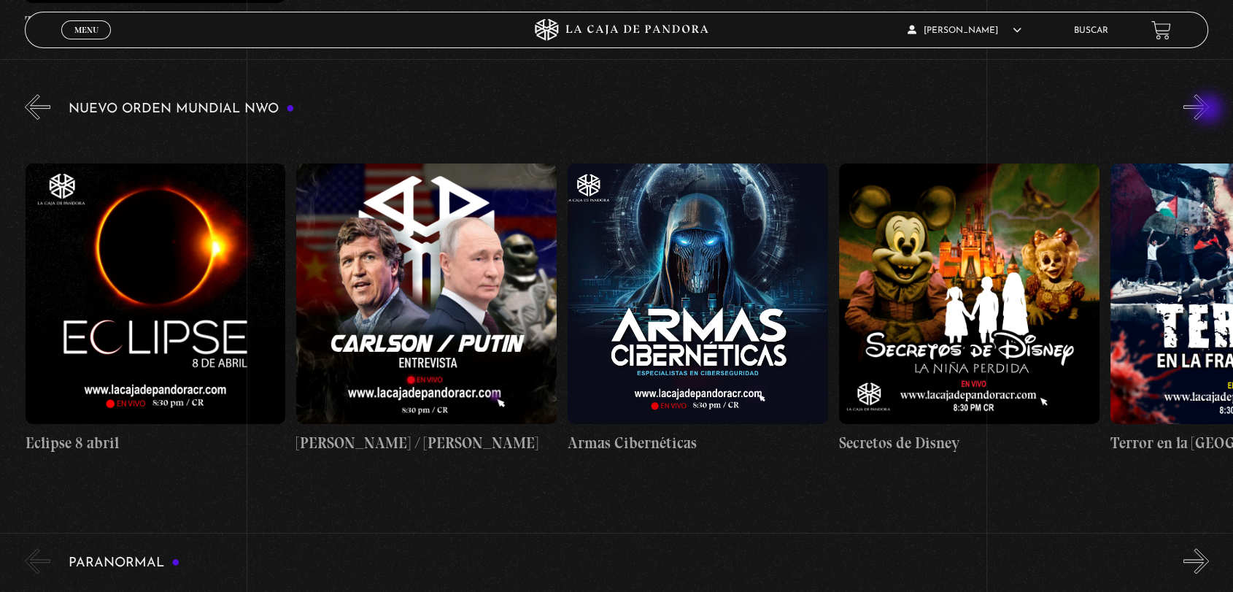
scroll to position [0, 5154]
click at [1209, 110] on button "»" at bounding box center [1196, 107] width 26 height 26
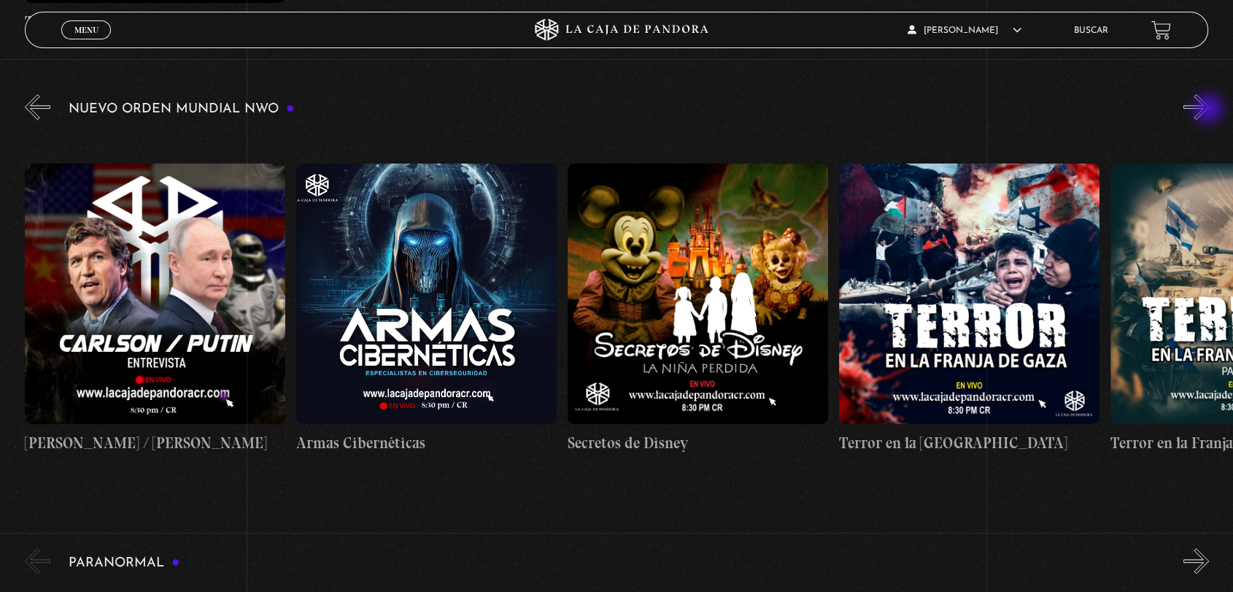
click at [1209, 110] on button "»" at bounding box center [1196, 107] width 26 height 26
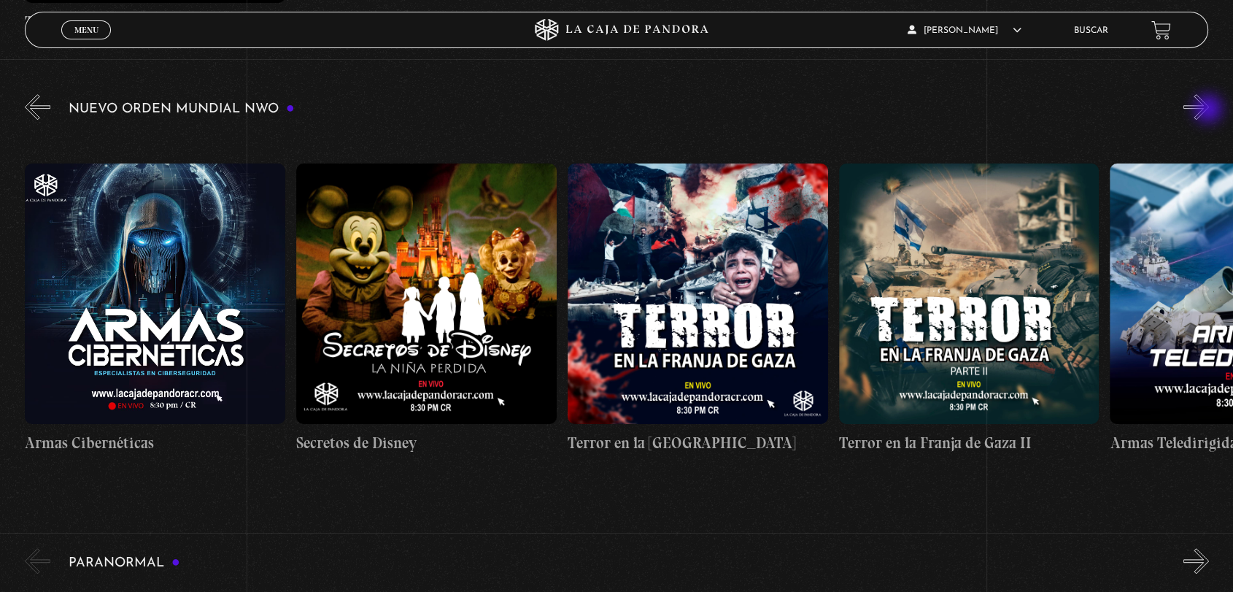
click at [1209, 110] on button "»" at bounding box center [1196, 107] width 26 height 26
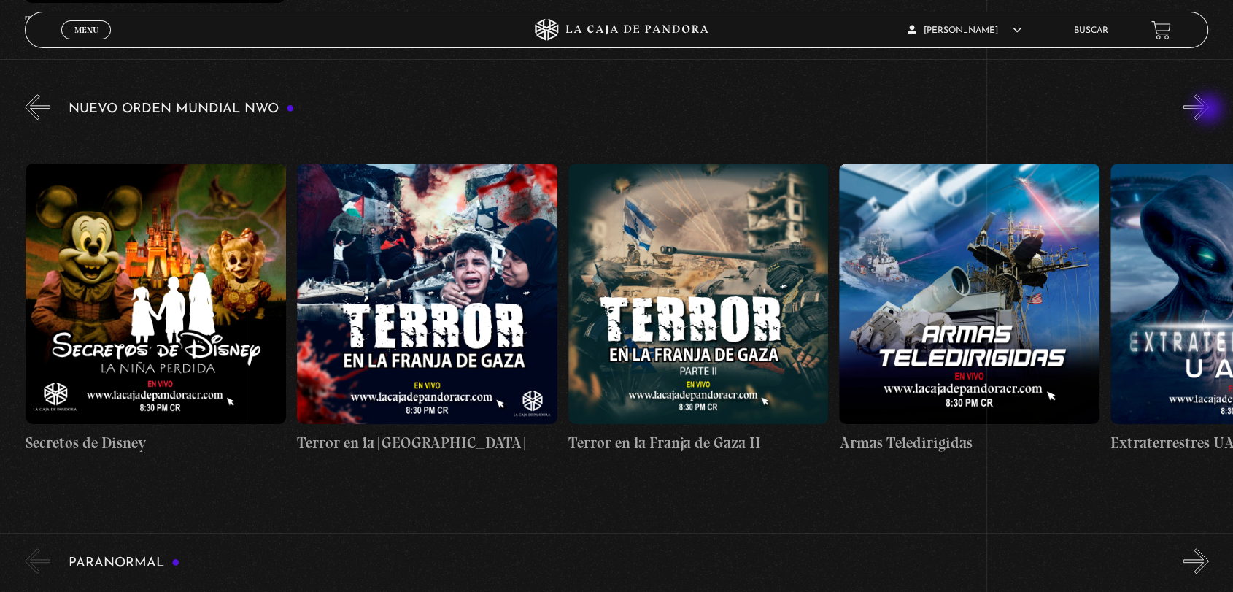
scroll to position [0, 5967]
click at [1209, 110] on button "»" at bounding box center [1196, 107] width 26 height 26
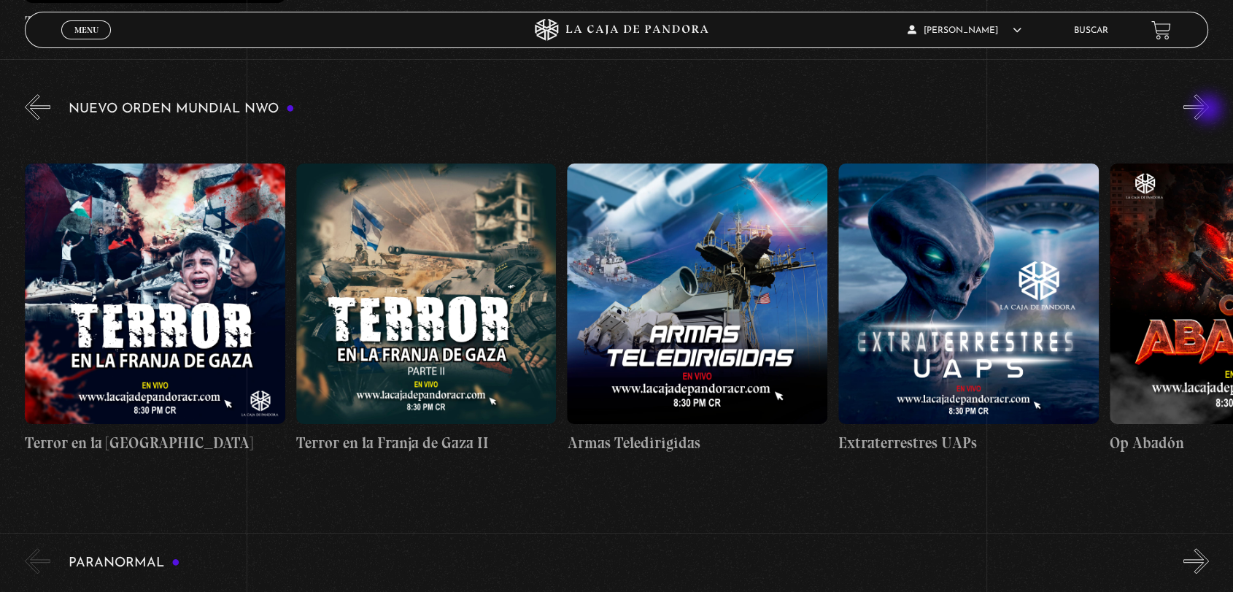
click at [1209, 110] on button "»" at bounding box center [1196, 107] width 26 height 26
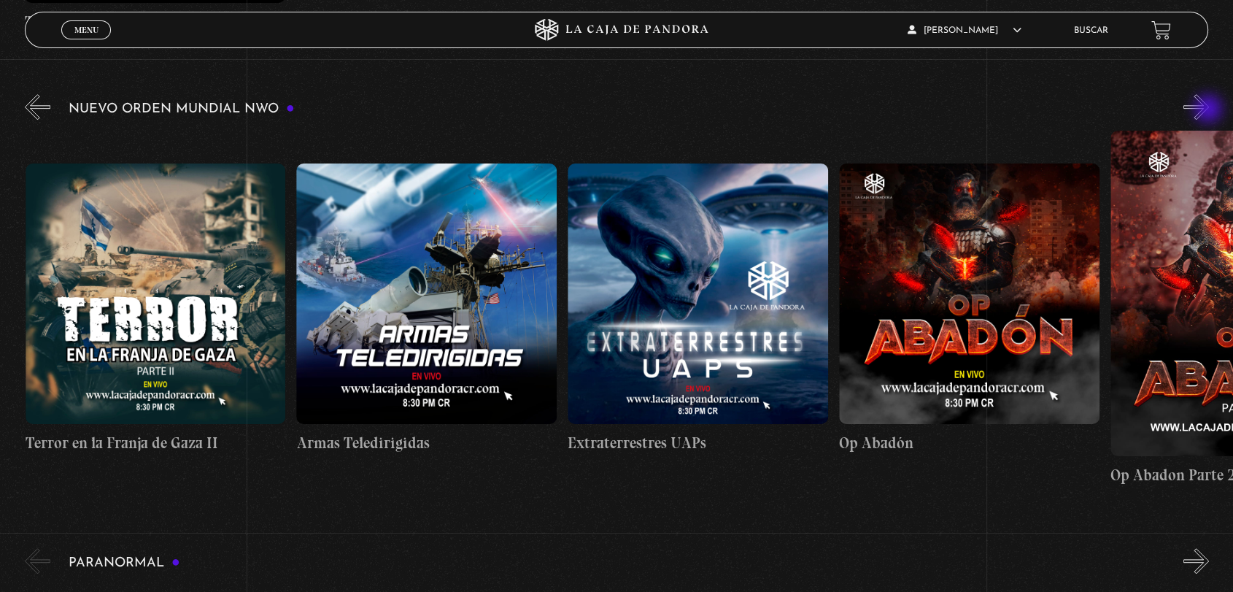
click at [1209, 110] on button "»" at bounding box center [1196, 107] width 26 height 26
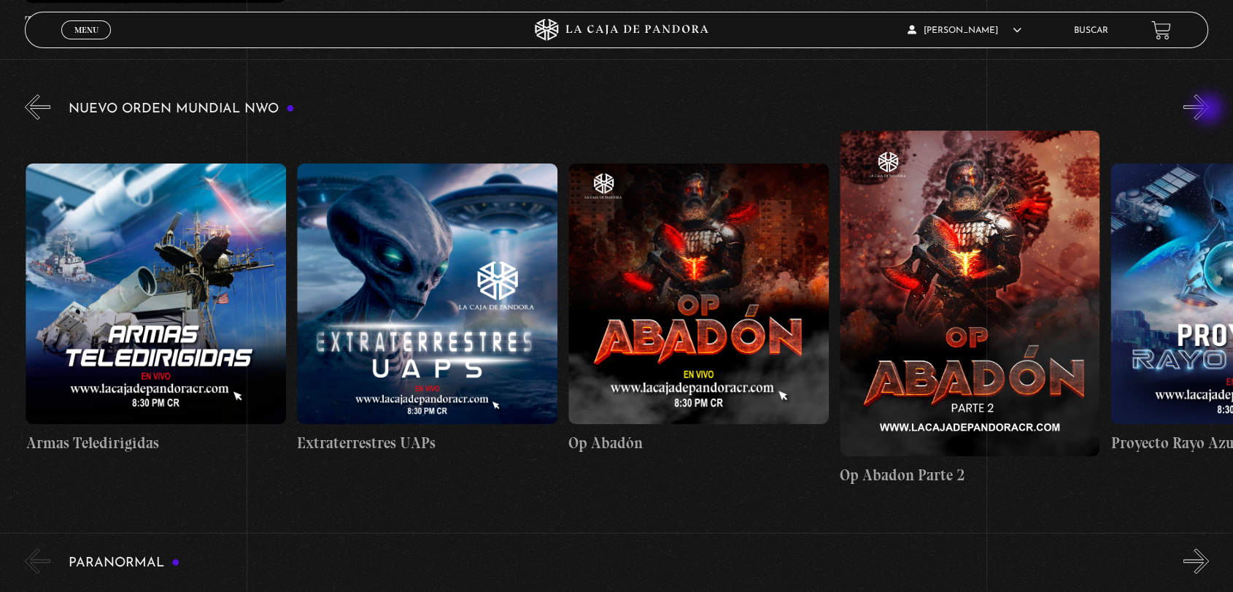
scroll to position [0, 6781]
click at [1202, 102] on button "»" at bounding box center [1196, 107] width 26 height 26
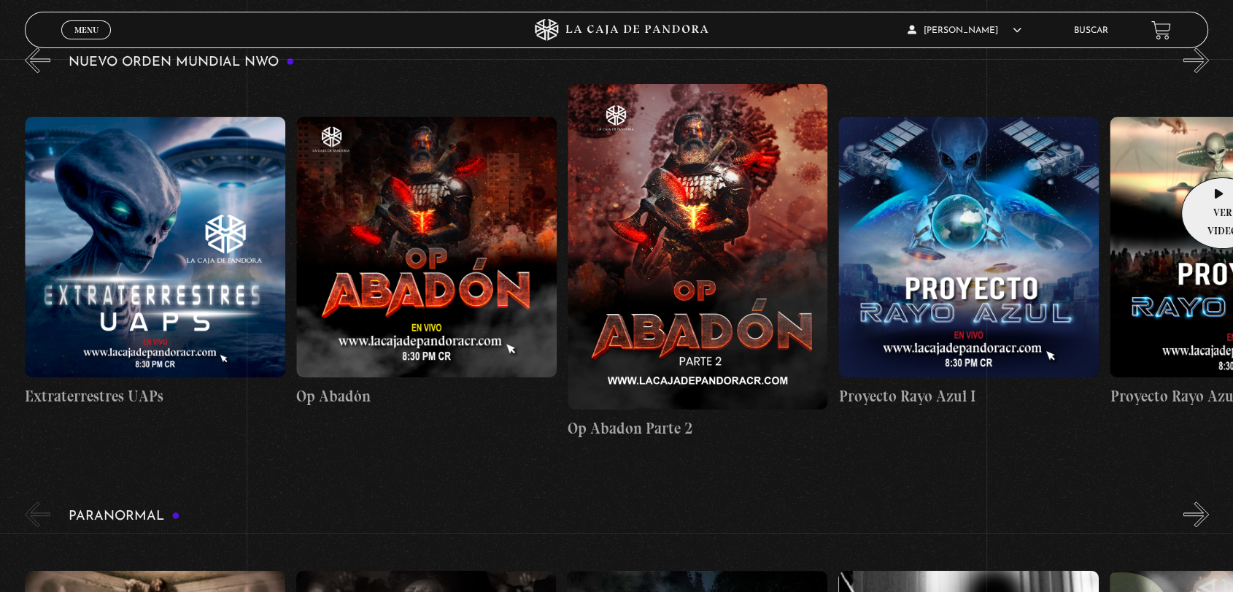
scroll to position [973, 0]
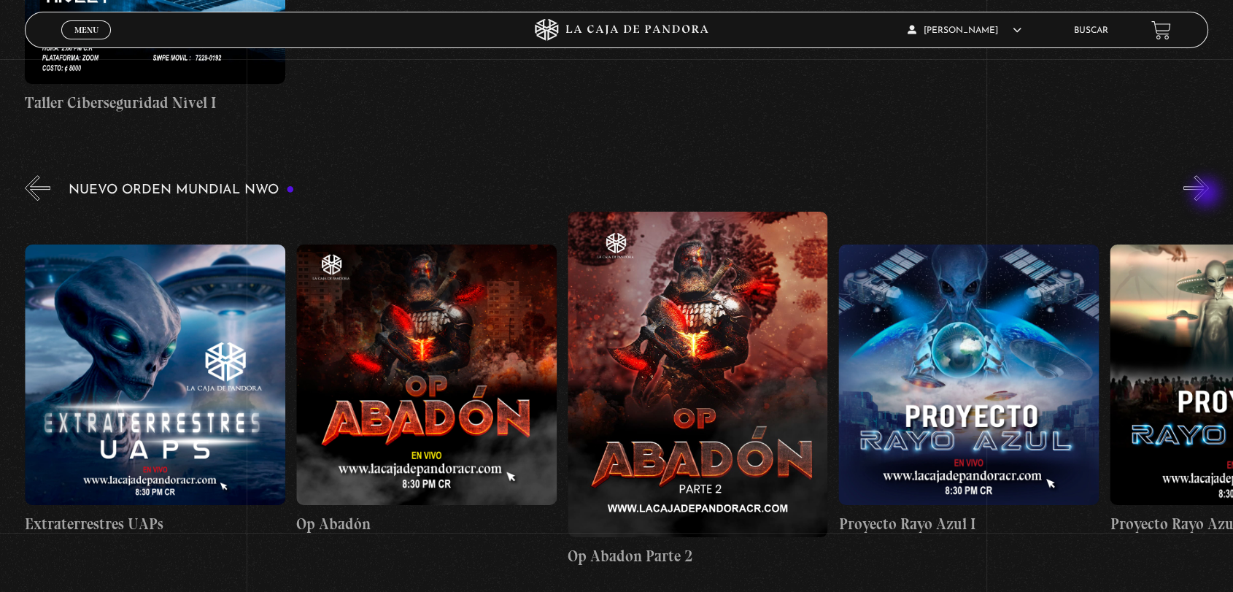
click at [1207, 194] on button "»" at bounding box center [1196, 188] width 26 height 26
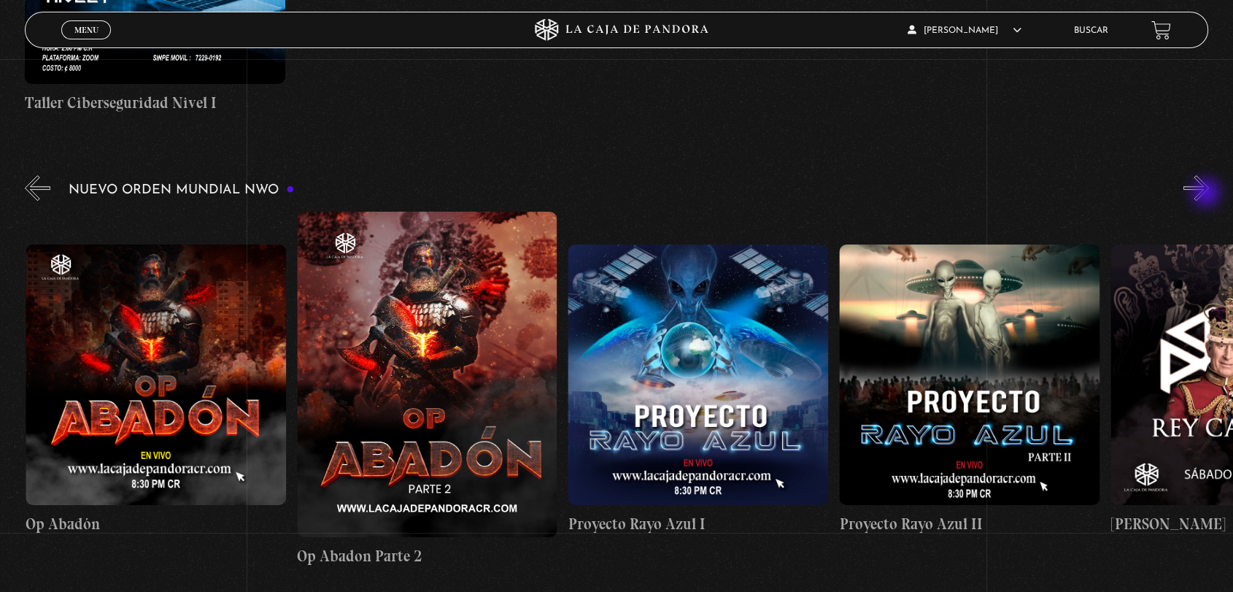
click at [1207, 194] on button "»" at bounding box center [1196, 188] width 26 height 26
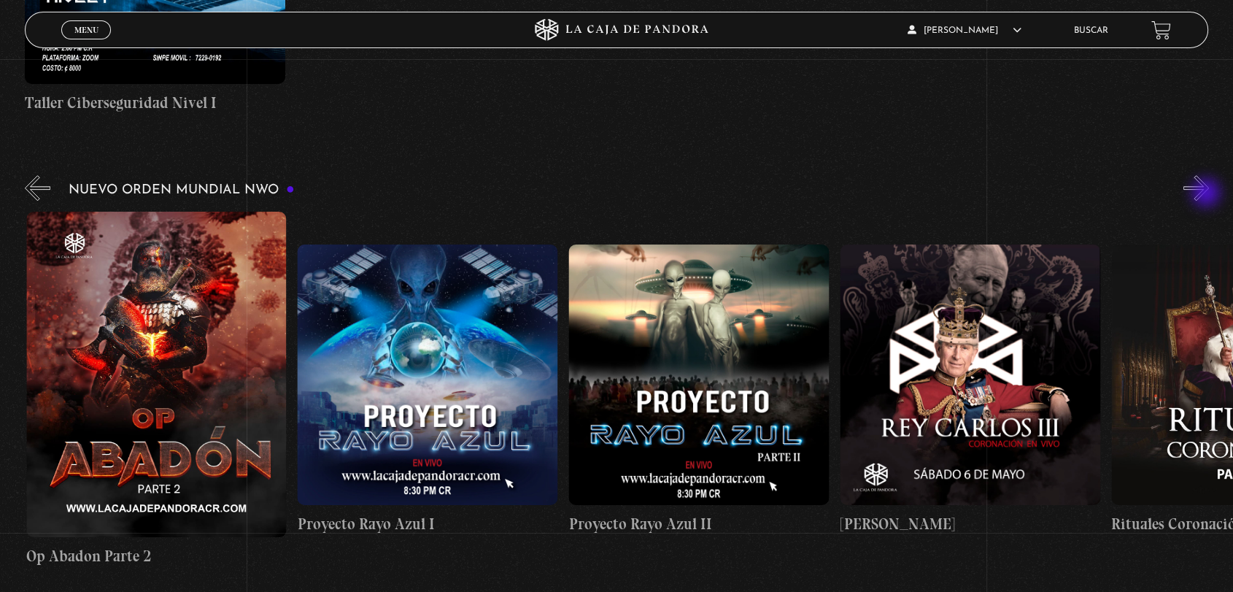
click at [1207, 194] on button "»" at bounding box center [1196, 188] width 26 height 26
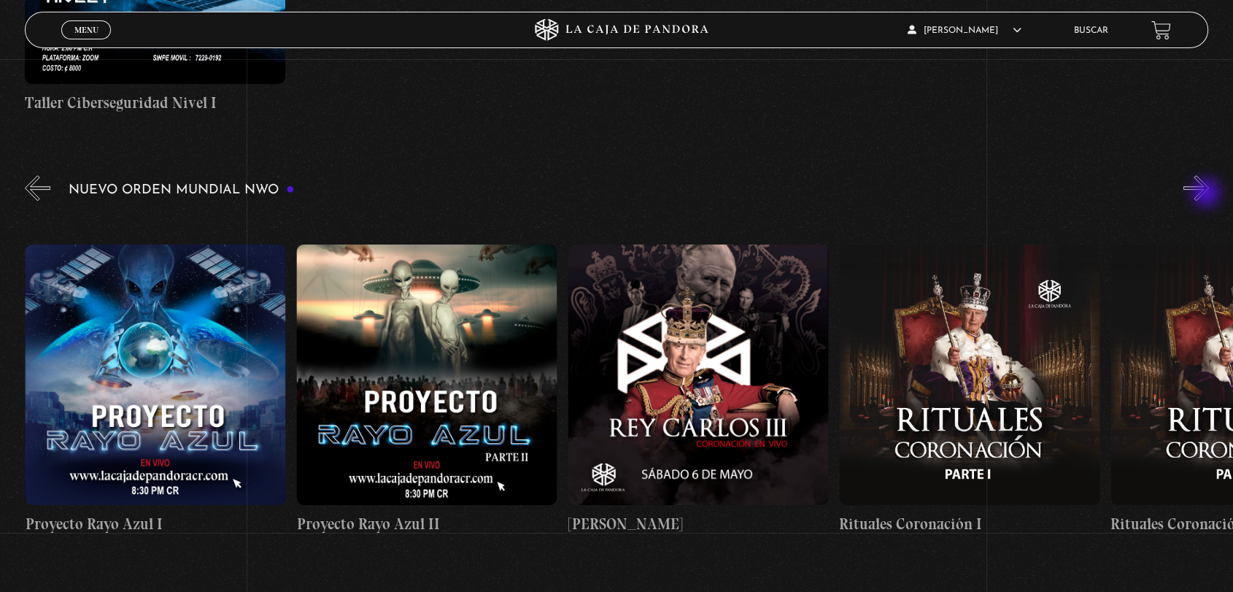
click at [1207, 194] on button "»" at bounding box center [1196, 188] width 26 height 26
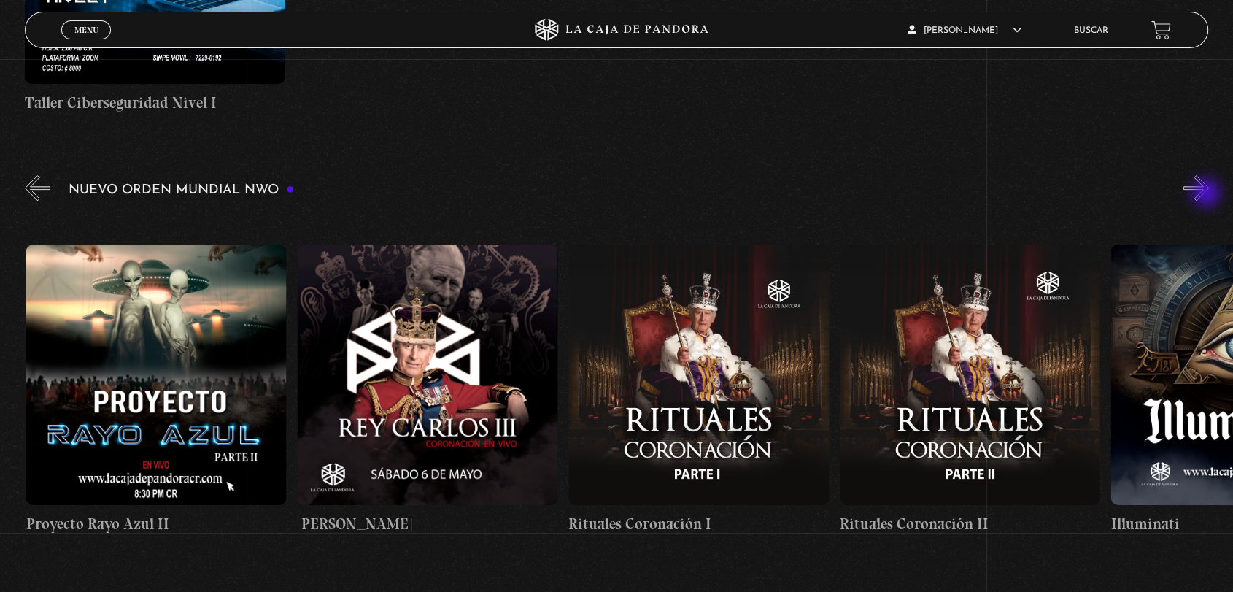
click at [1207, 194] on button "»" at bounding box center [1196, 188] width 26 height 26
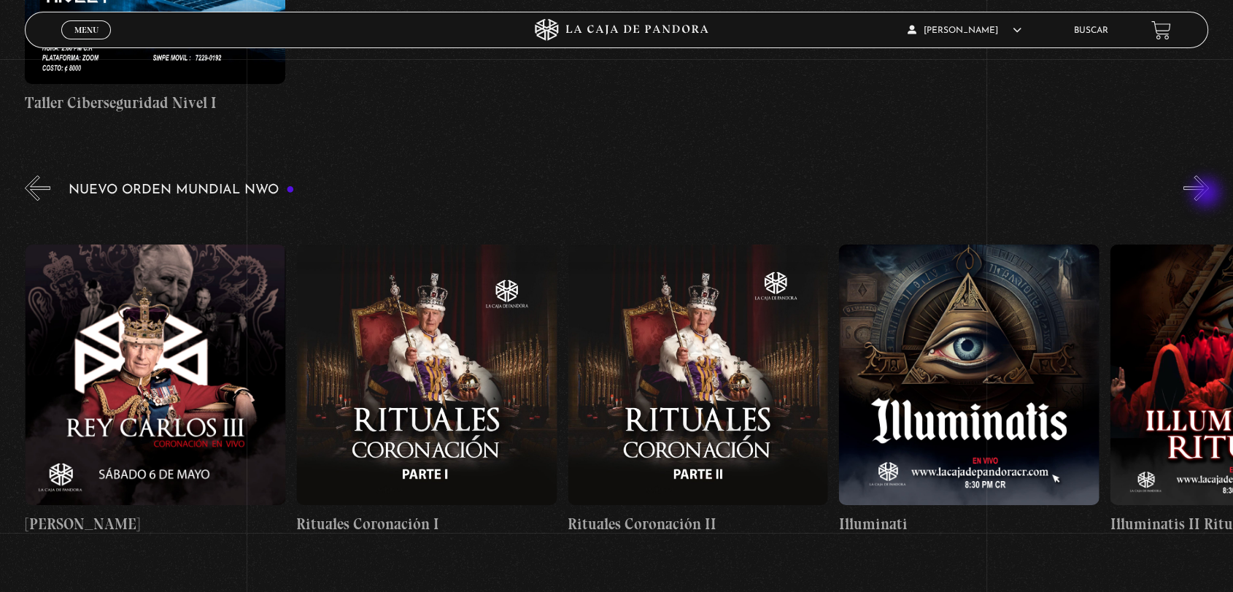
click at [1207, 194] on button "»" at bounding box center [1196, 188] width 26 height 26
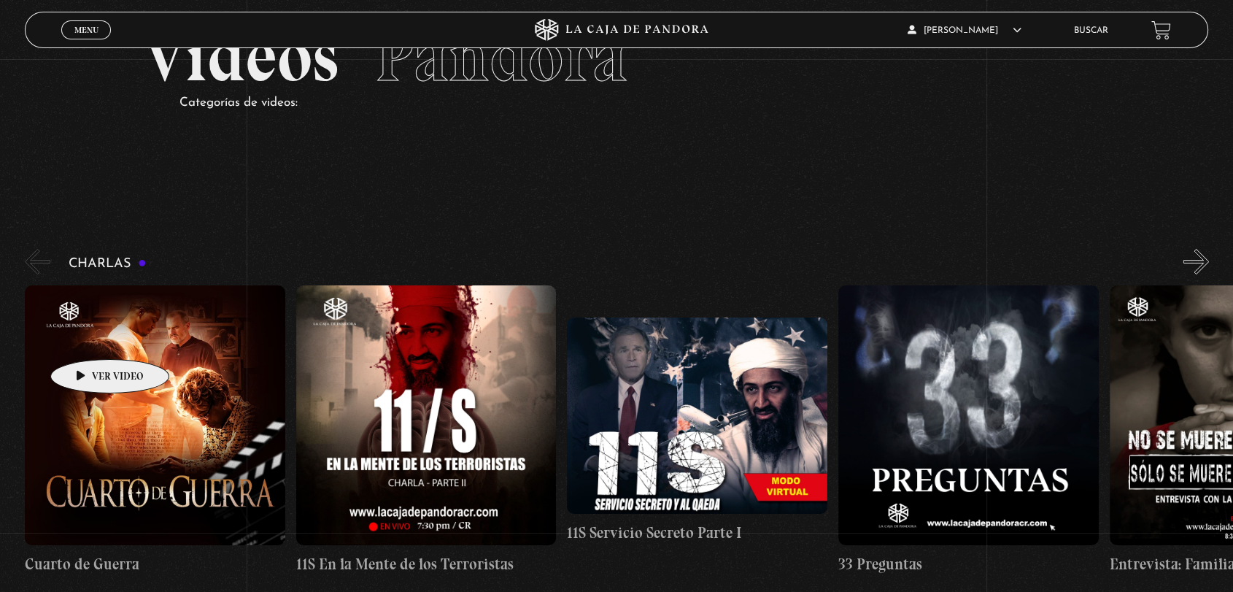
scroll to position [162, 0]
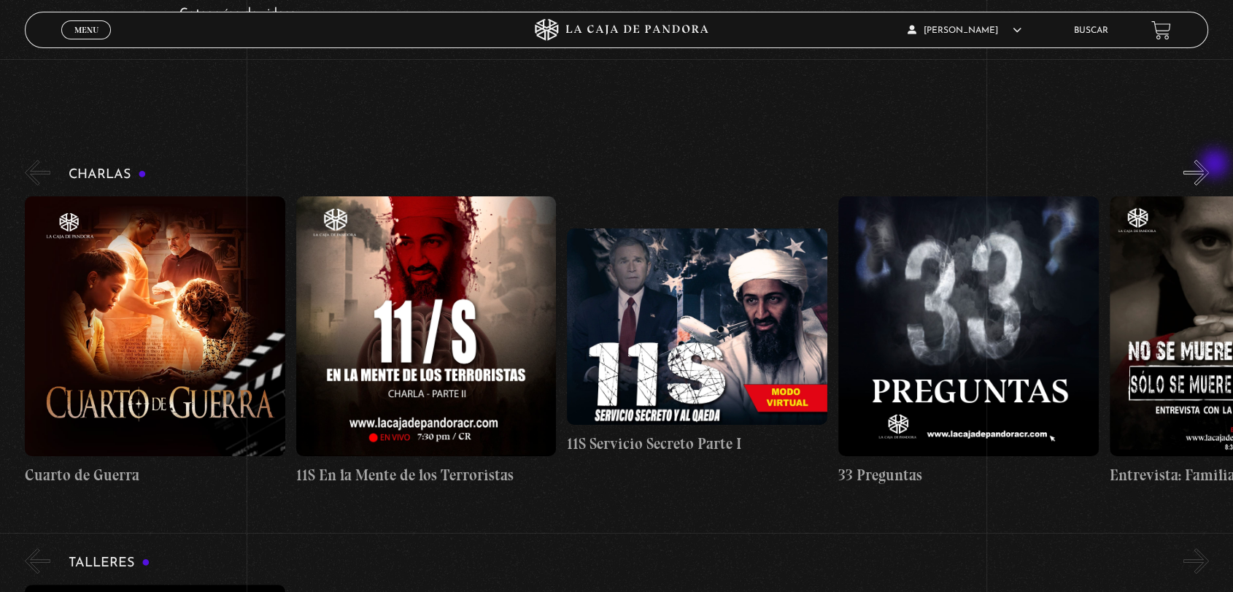
click at [1209, 165] on button "»" at bounding box center [1196, 173] width 26 height 26
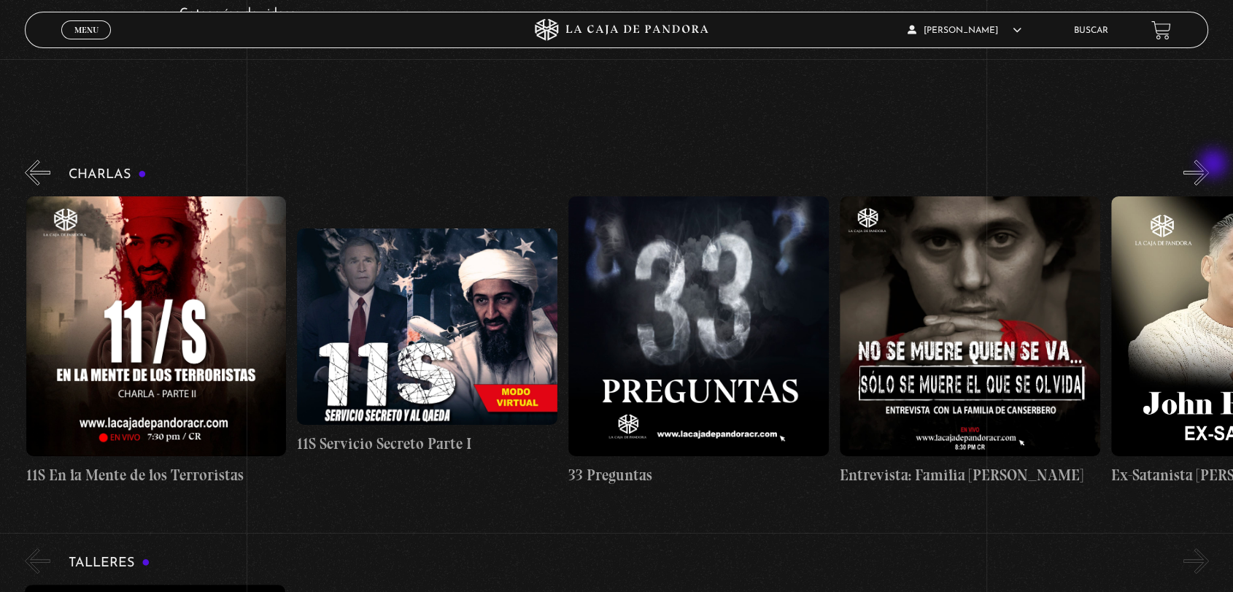
click at [1209, 165] on button "»" at bounding box center [1196, 173] width 26 height 26
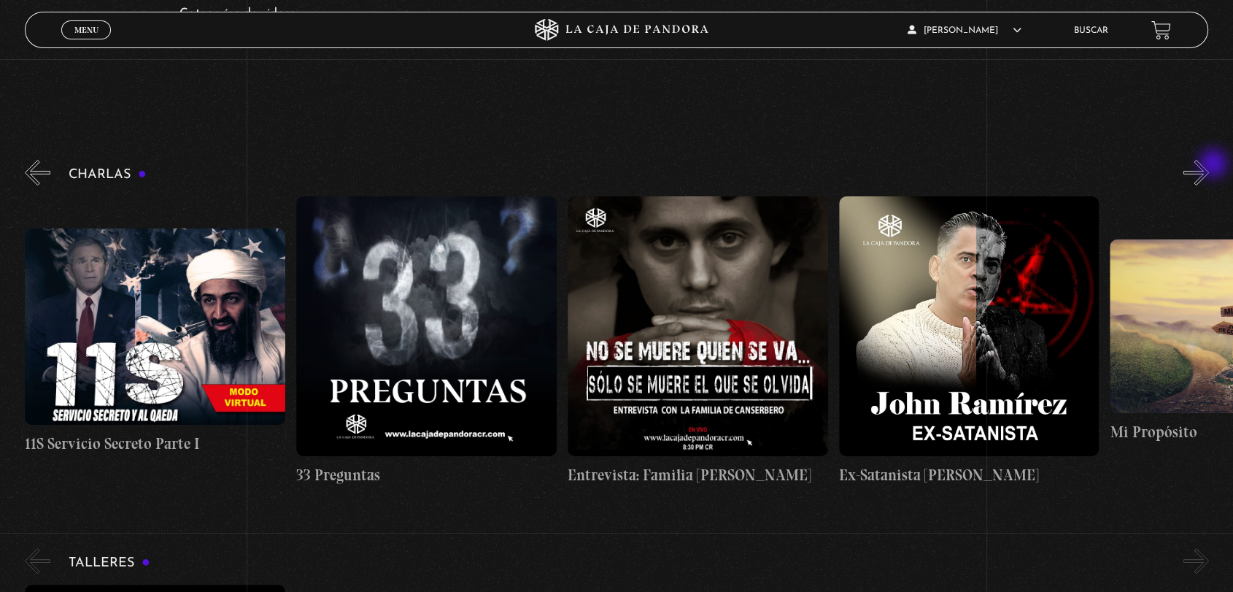
click at [1209, 165] on button "»" at bounding box center [1196, 173] width 26 height 26
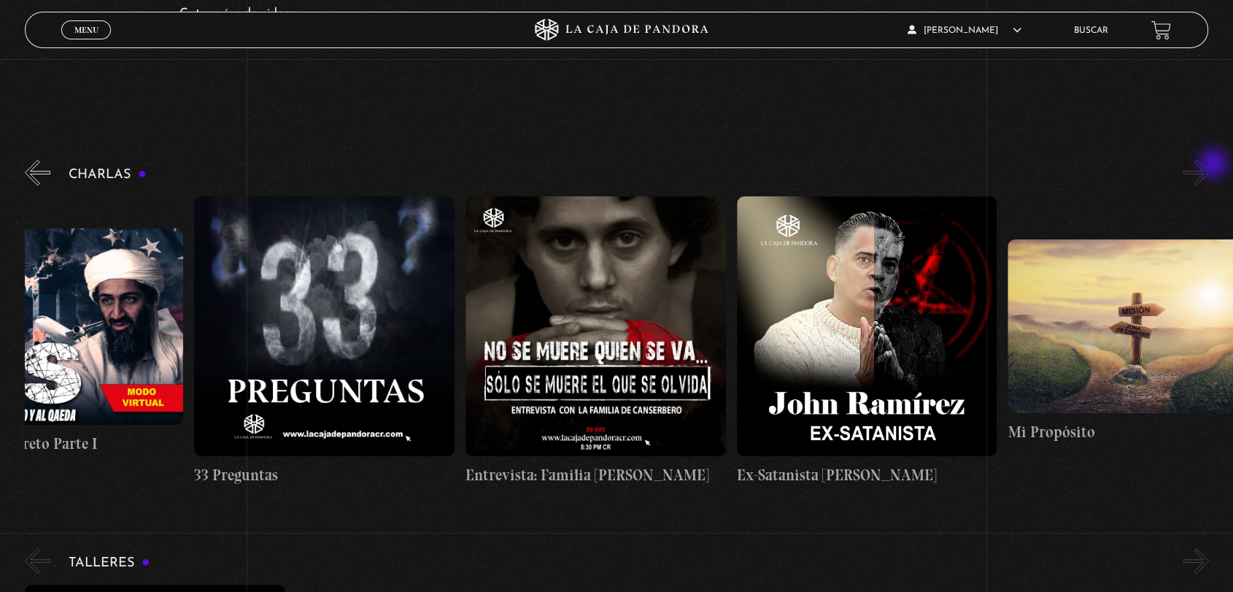
scroll to position [0, 678]
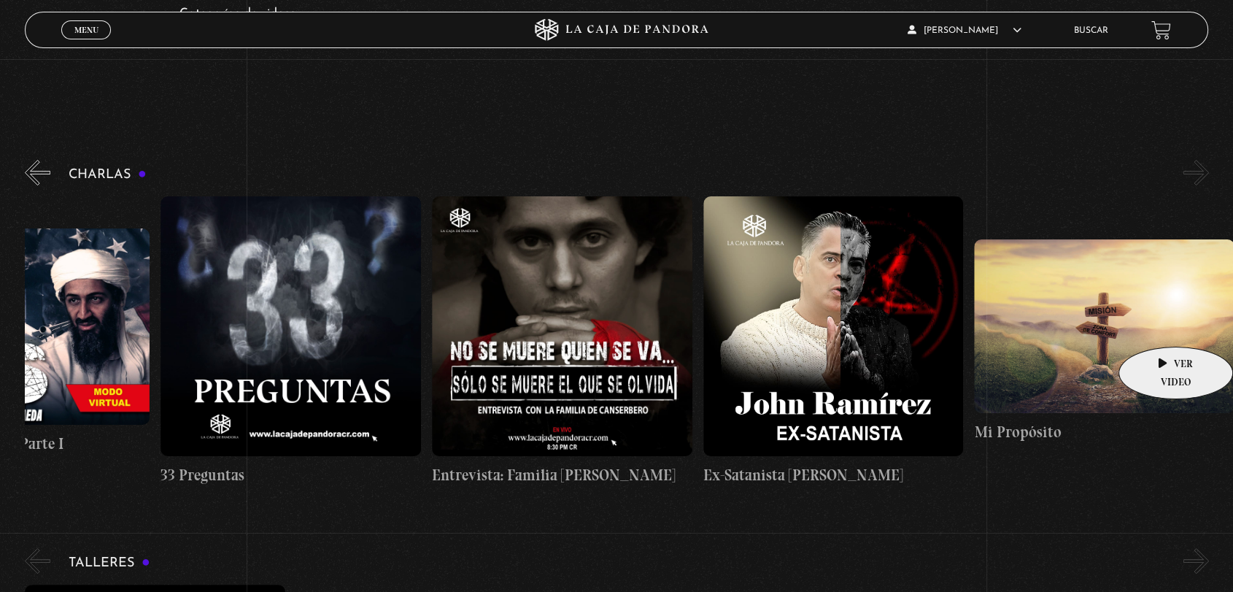
click at [1151, 332] on figure at bounding box center [1104, 326] width 260 height 174
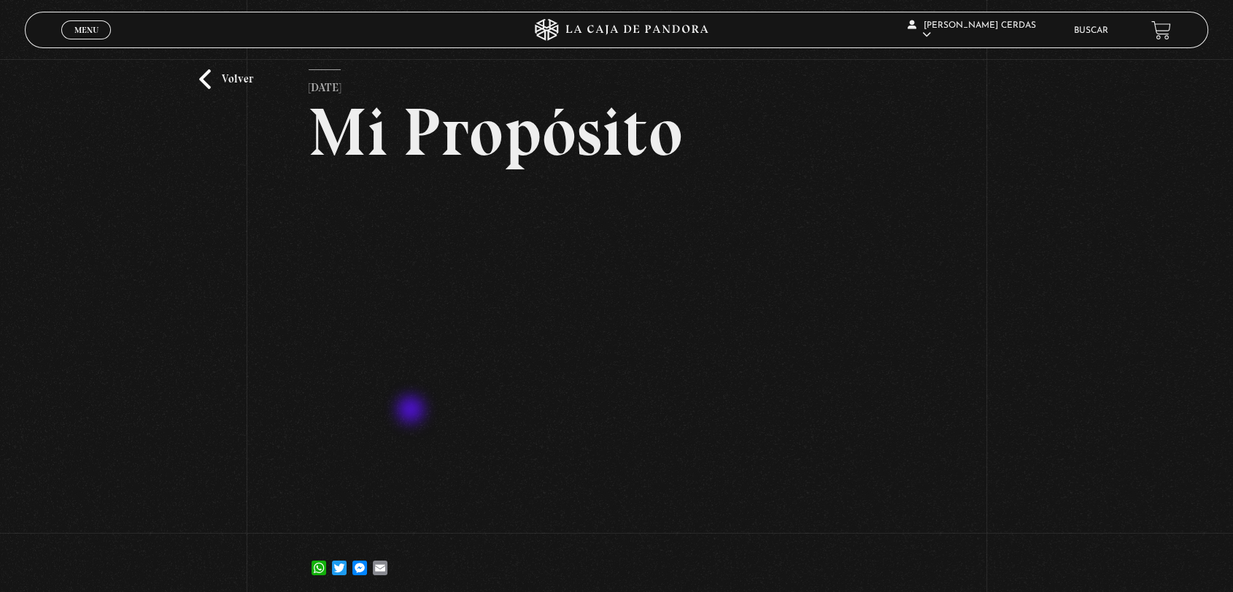
scroll to position [42, 0]
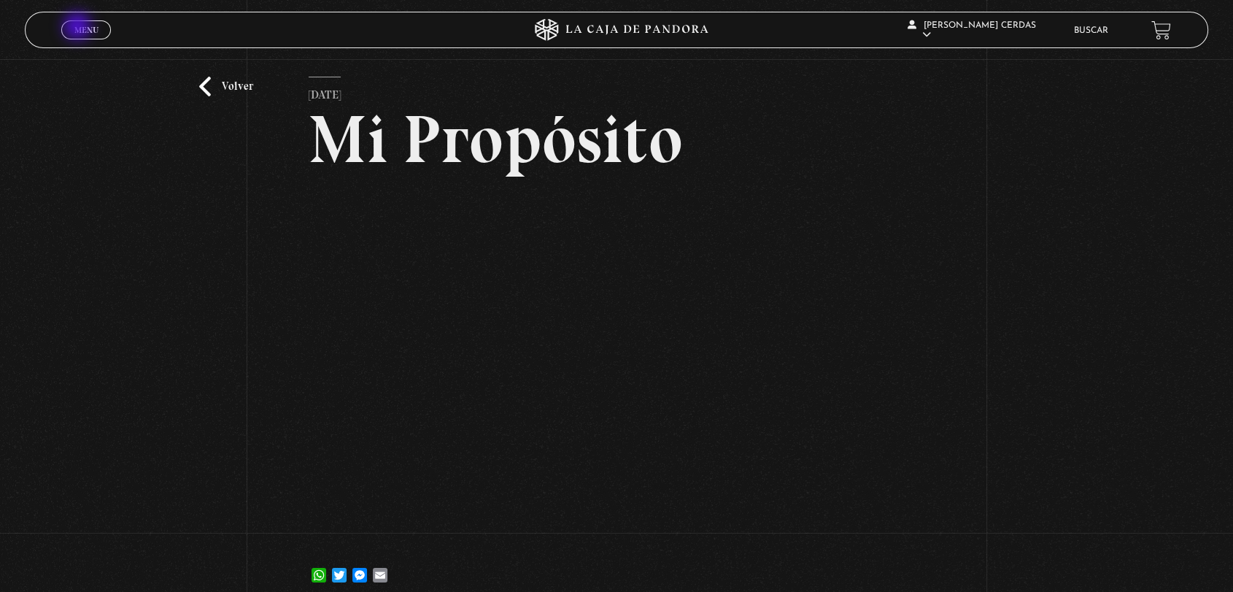
click at [79, 28] on span "Menu" at bounding box center [86, 30] width 24 height 9
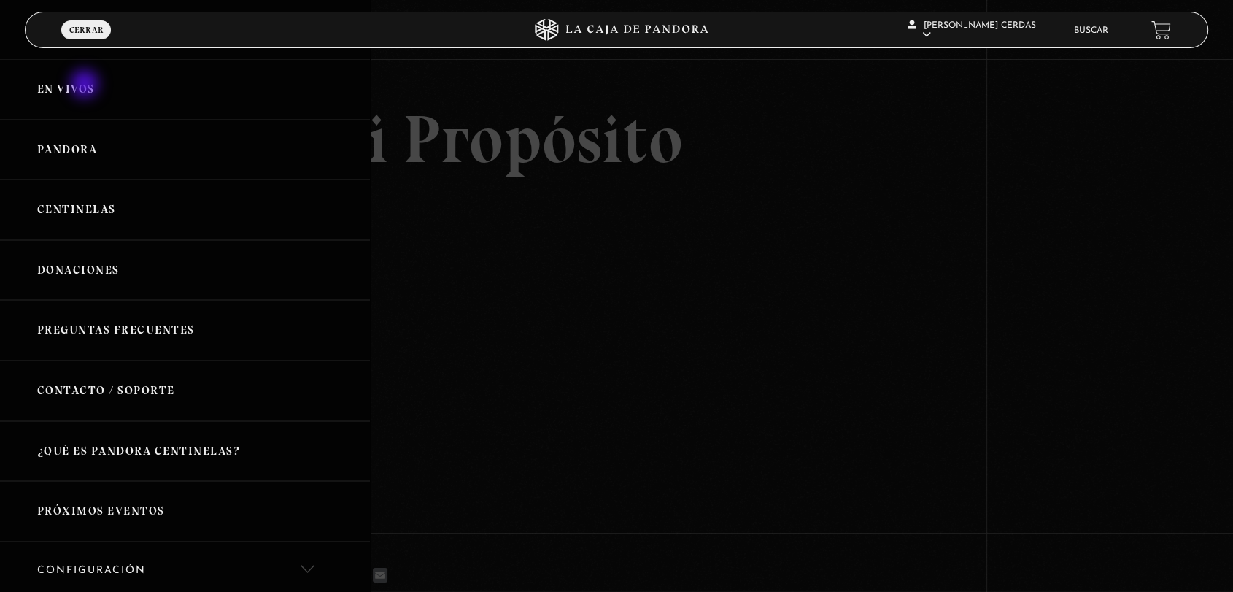
click at [86, 85] on link "En vivos" at bounding box center [185, 89] width 370 height 61
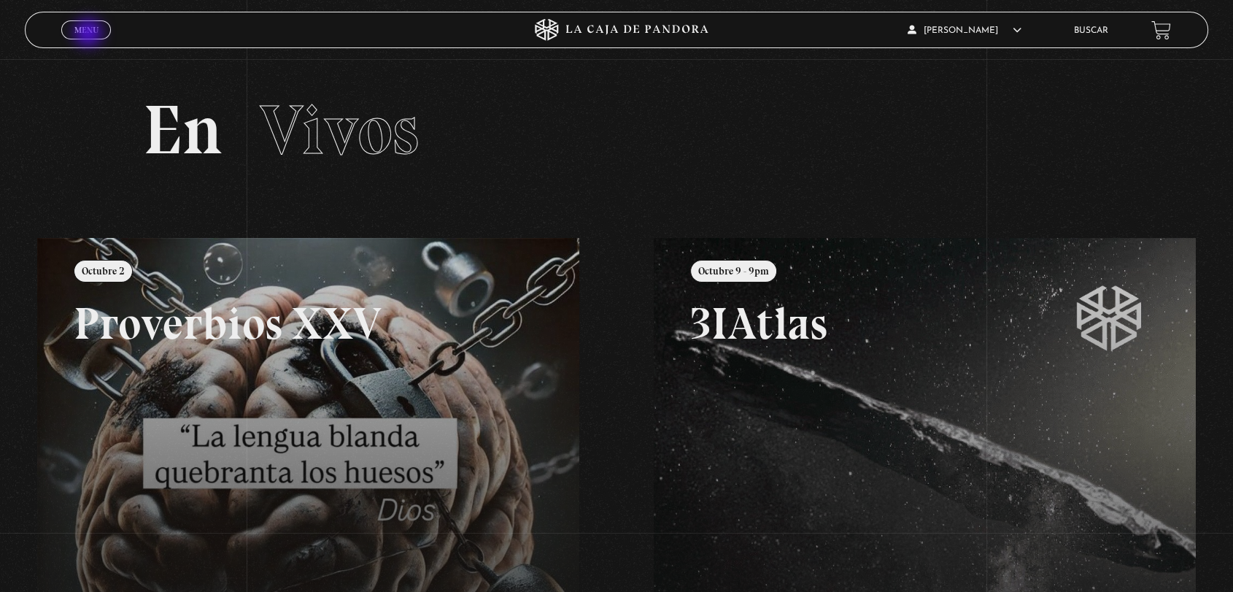
click at [90, 34] on span "Menu" at bounding box center [86, 30] width 24 height 9
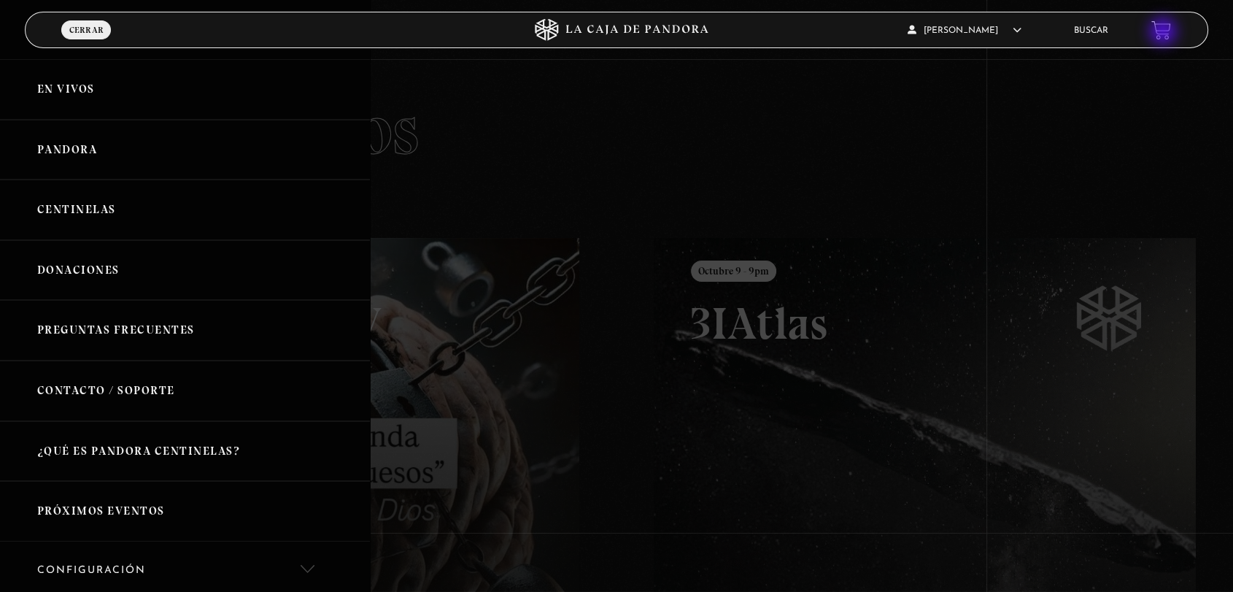
click at [1171, 33] on link at bounding box center [1161, 30] width 20 height 20
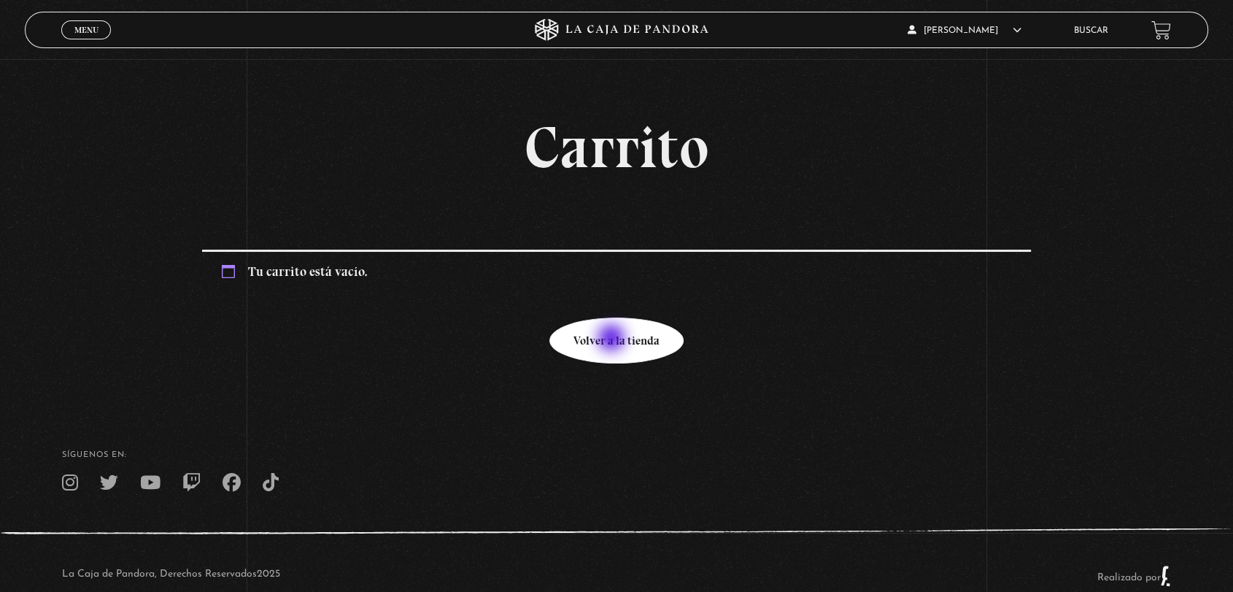
click at [613, 339] on link "Volver a la tienda" at bounding box center [616, 340] width 134 height 46
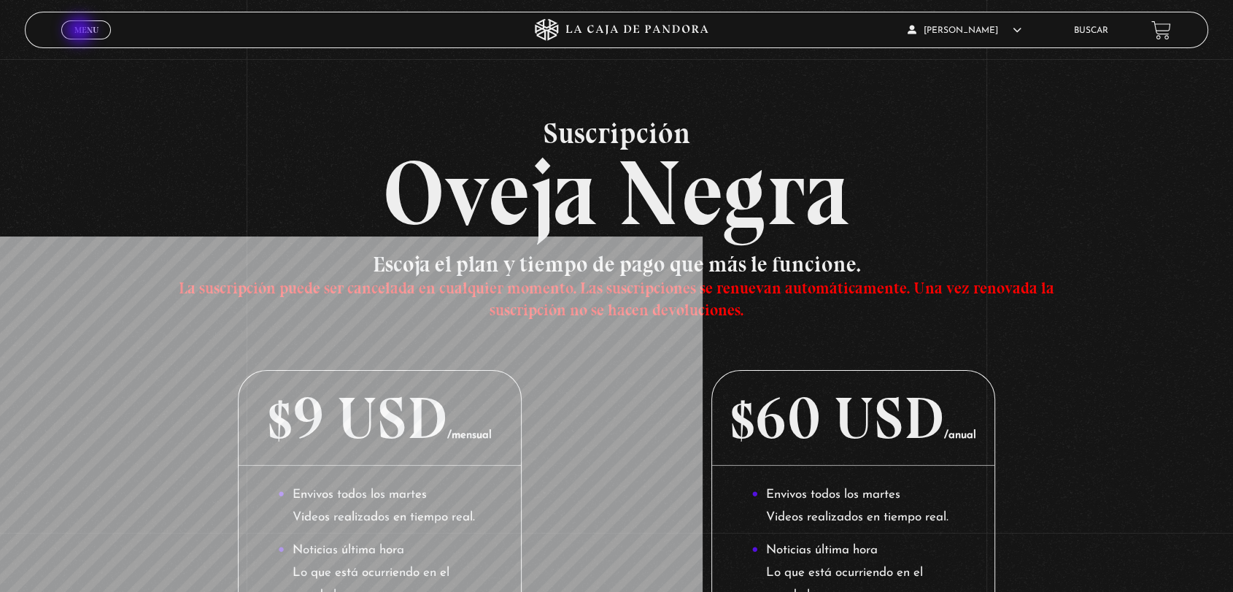
click at [81, 31] on span "Menu" at bounding box center [86, 30] width 24 height 9
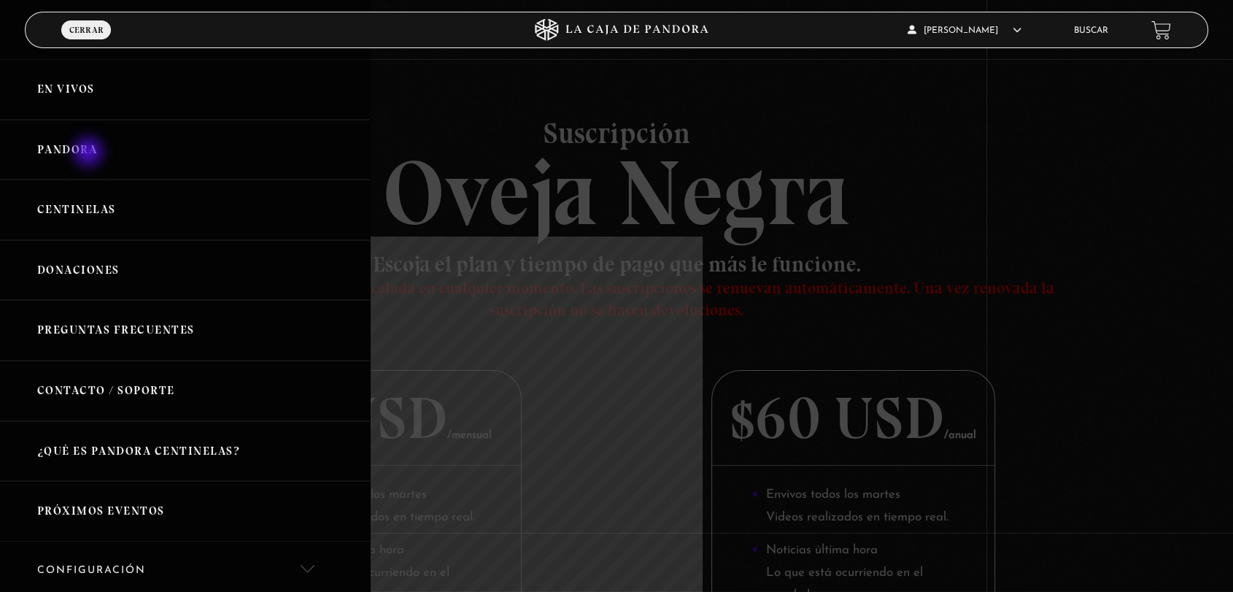
click at [90, 153] on link "Pandora" at bounding box center [185, 150] width 370 height 61
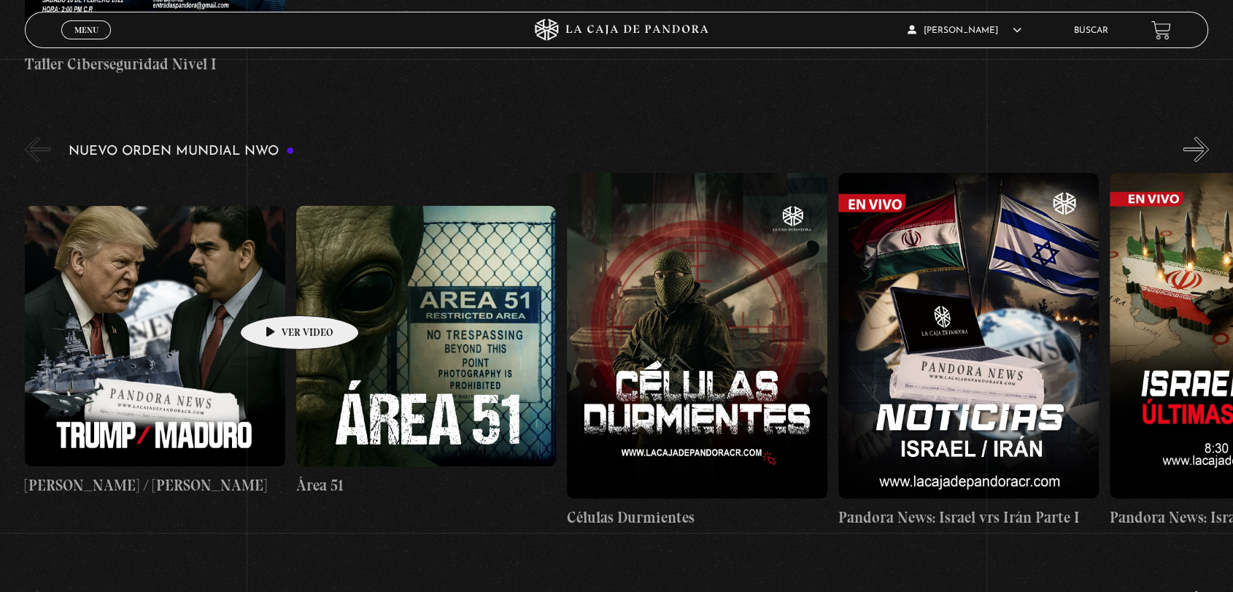
scroll to position [1054, 0]
